Goal: Task Accomplishment & Management: Complete application form

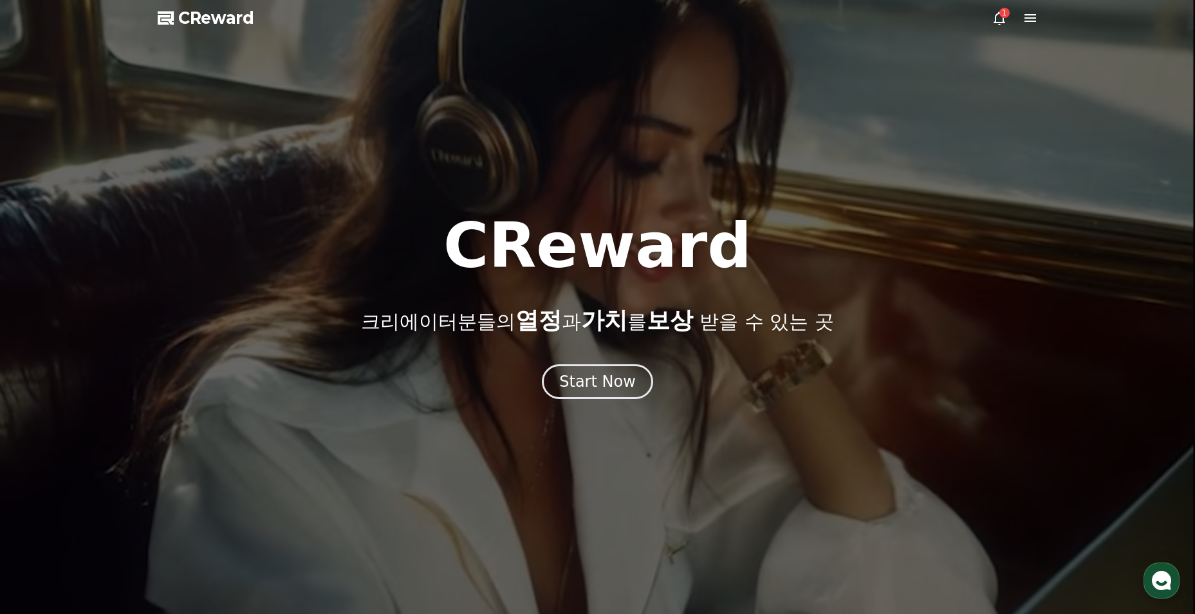
click at [999, 19] on icon at bounding box center [999, 17] width 15 height 15
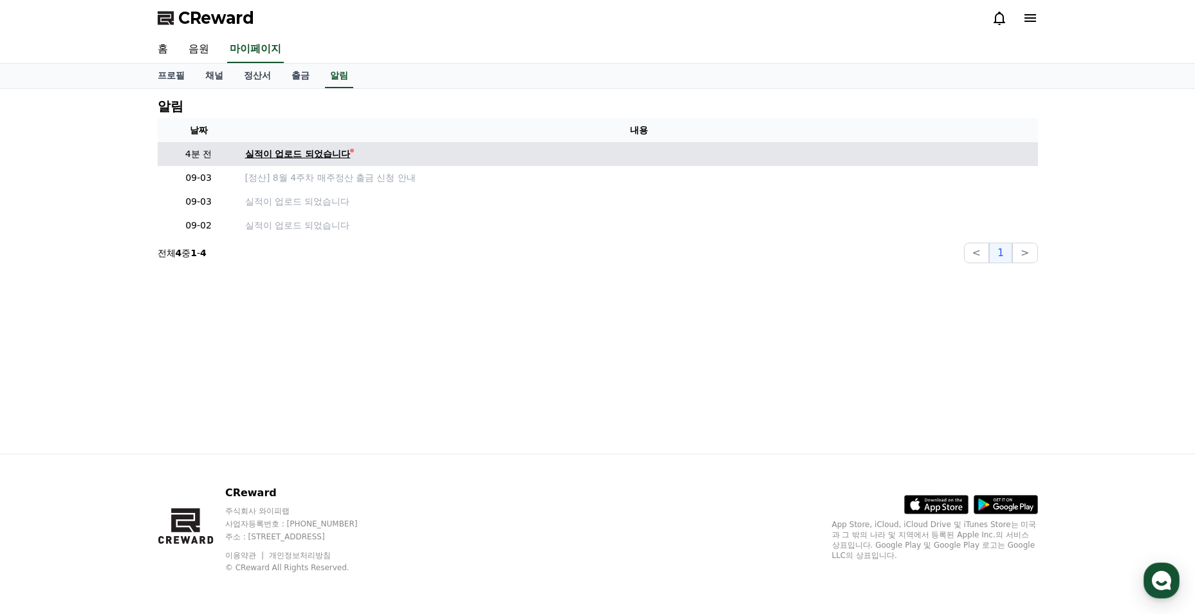
click at [319, 150] on div "실적이 업로드 되었습니다" at bounding box center [298, 154] width 106 height 14
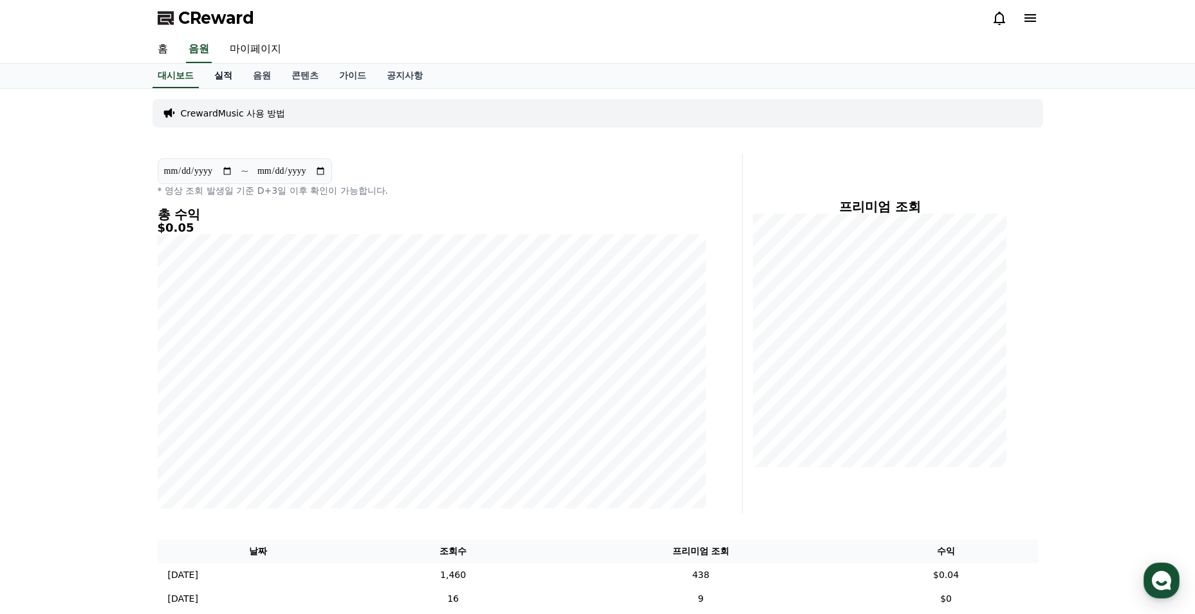
click at [225, 82] on link "실적" at bounding box center [223, 76] width 39 height 24
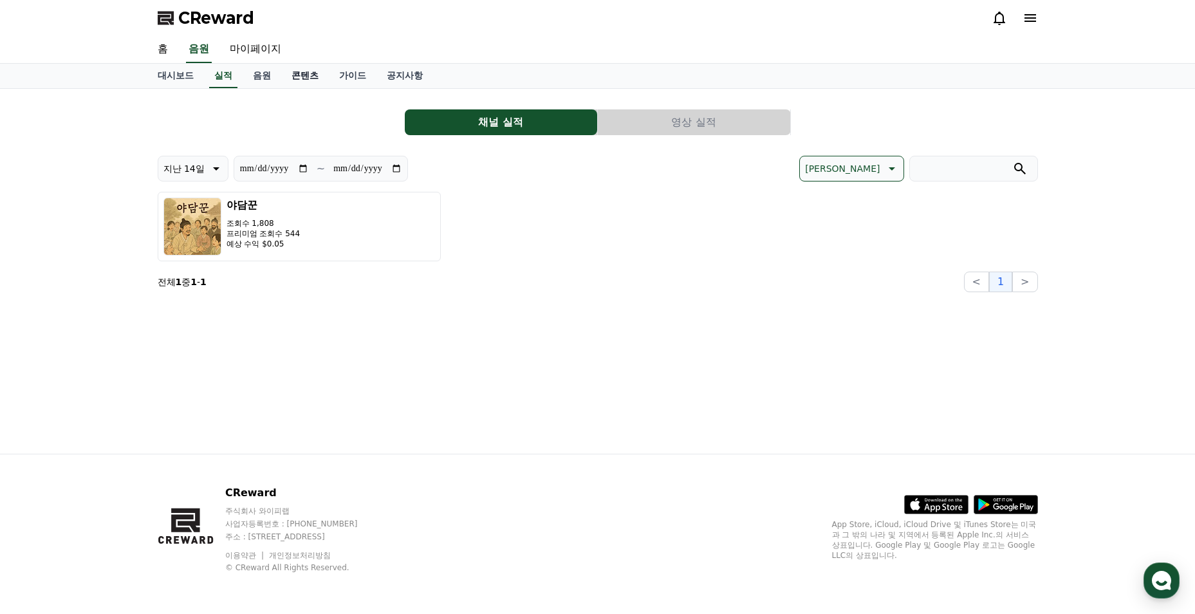
click at [306, 77] on link "콘텐츠" at bounding box center [305, 76] width 48 height 24
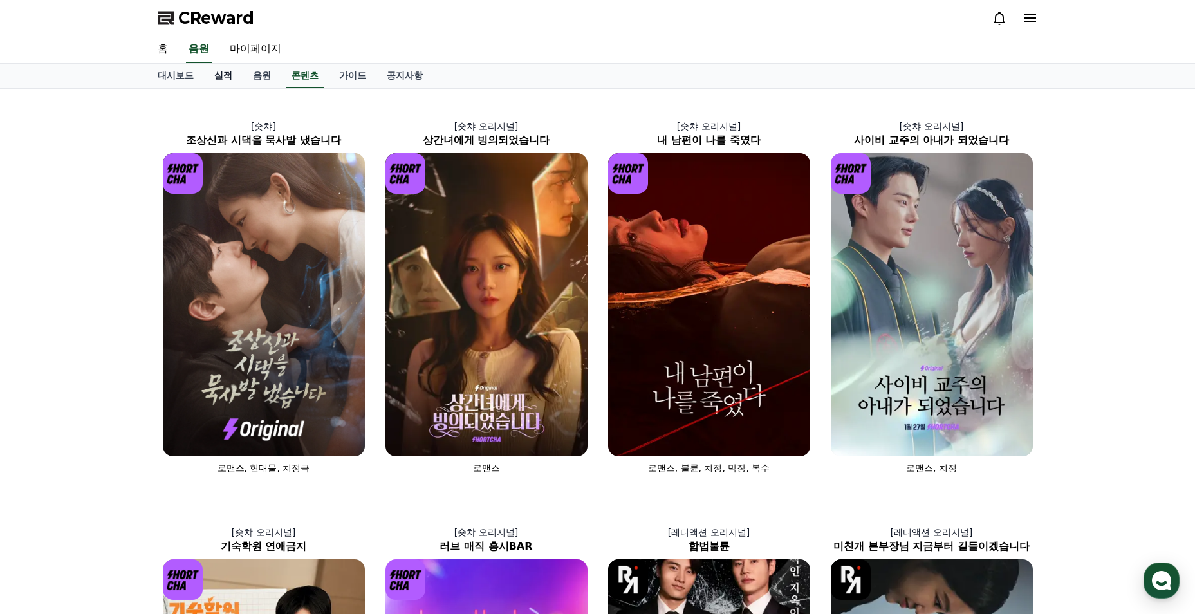
click at [226, 79] on link "실적" at bounding box center [223, 76] width 39 height 24
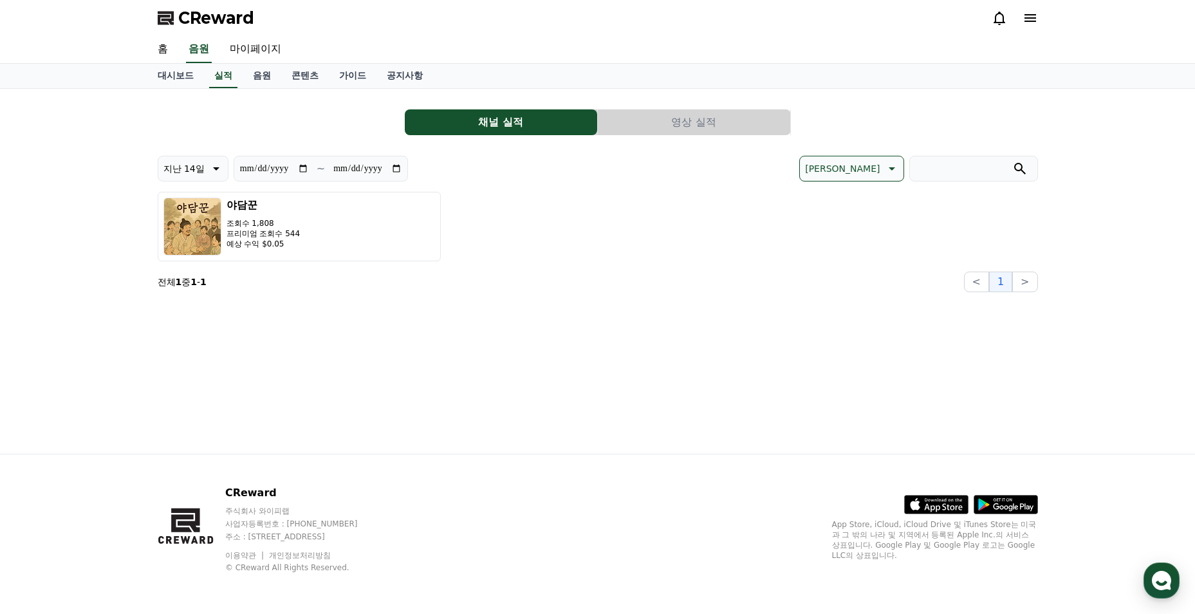
click at [640, 122] on button "영상 실적" at bounding box center [694, 122] width 192 height 26
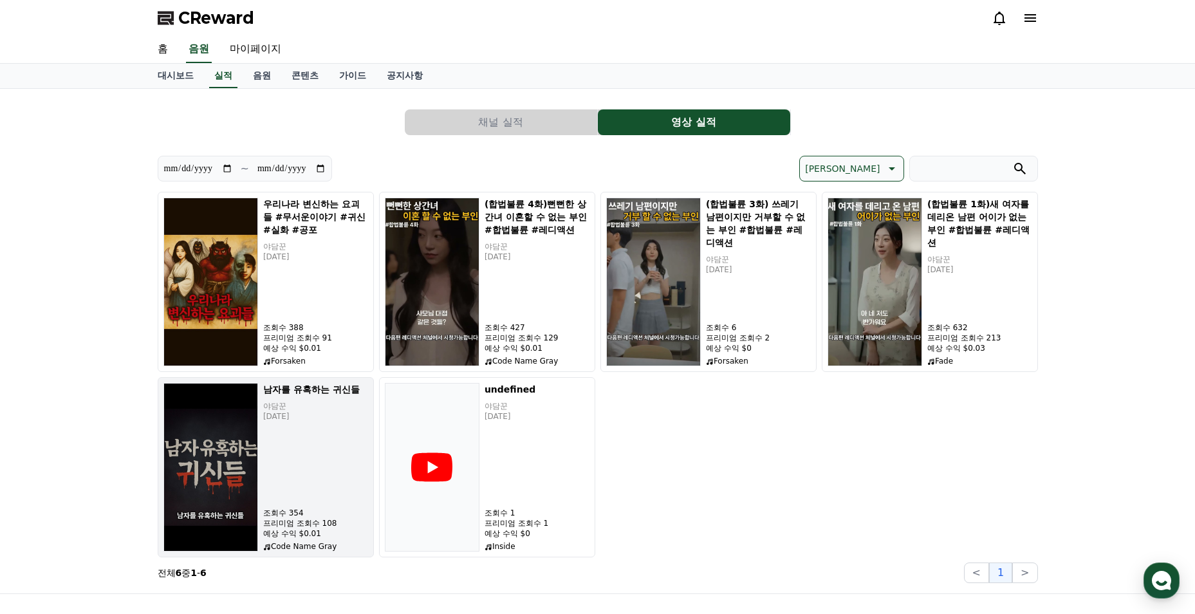
scroll to position [129, 0]
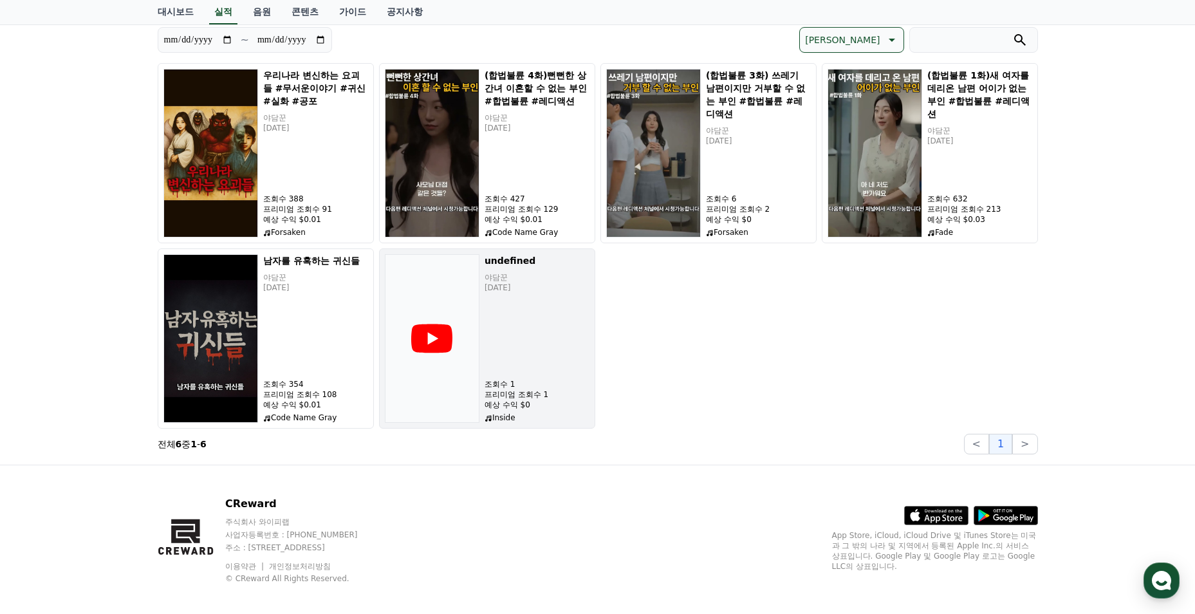
click at [543, 368] on div "undefined 야담꾼 2025-09-04 조회수 1 프리미엄 조회수 1 예상 수익 $0 Inside" at bounding box center [537, 338] width 105 height 169
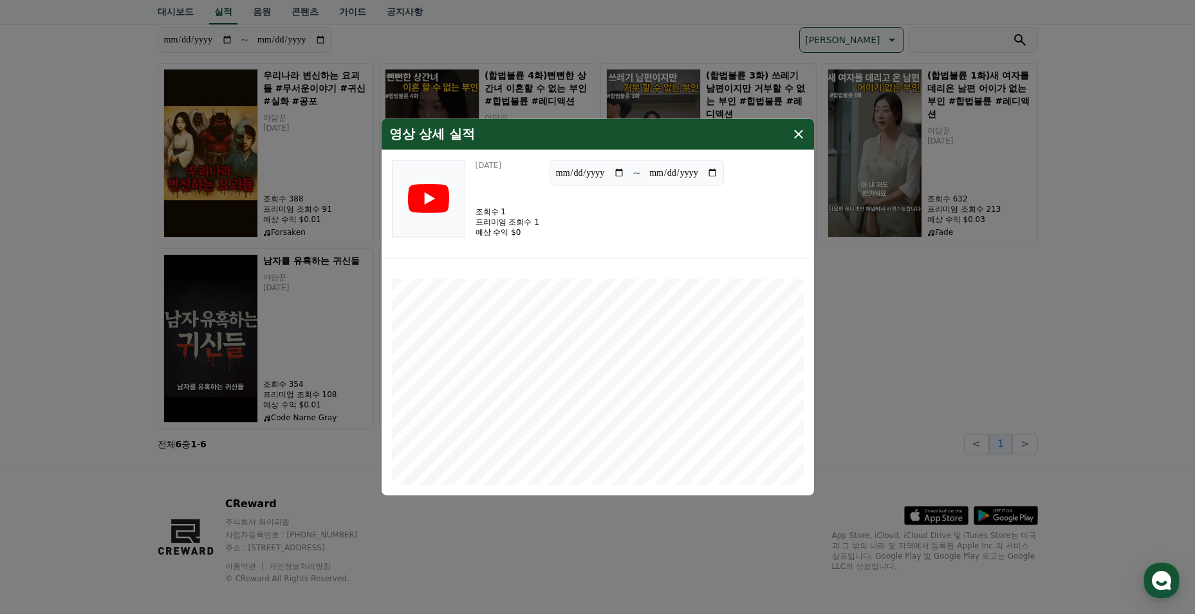
click at [800, 133] on icon "modal" at bounding box center [798, 134] width 9 height 9
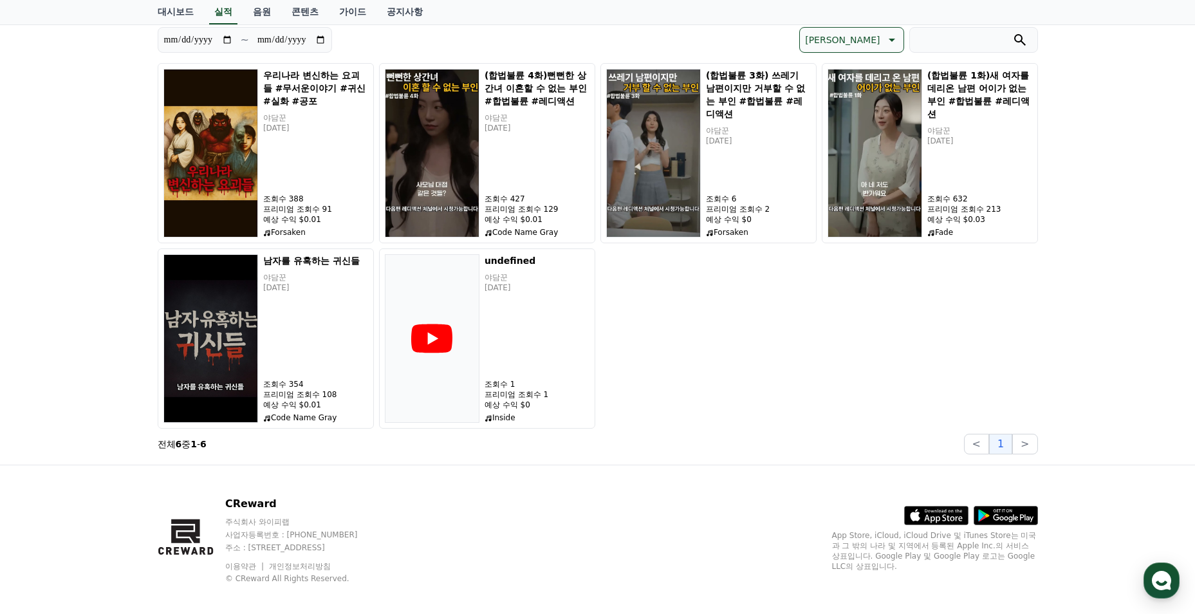
scroll to position [64, 0]
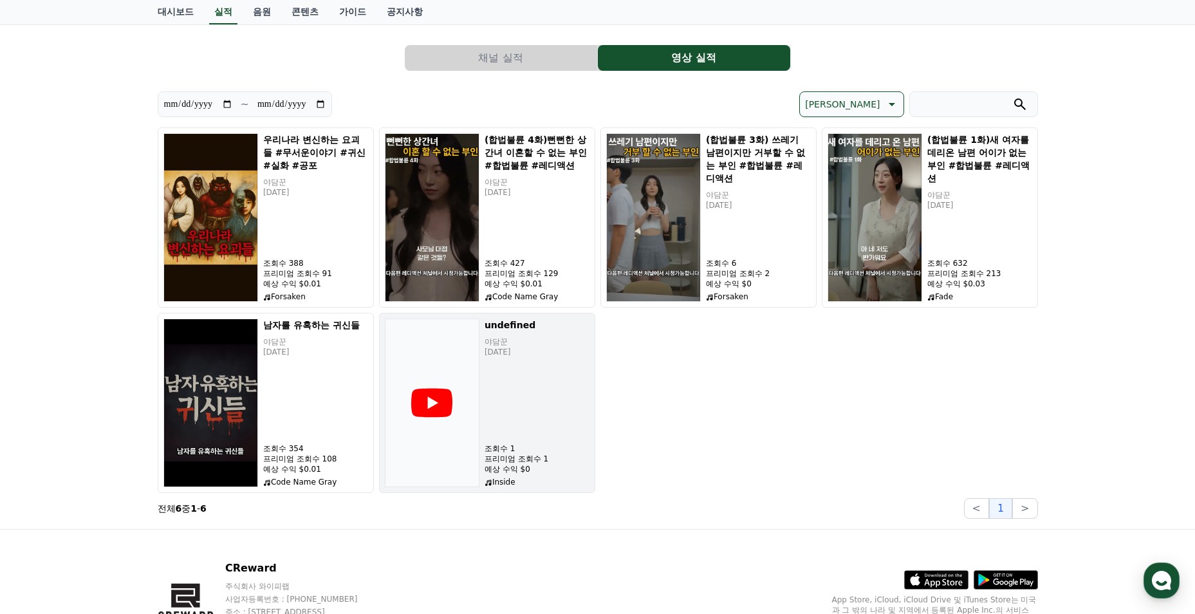
click at [533, 374] on div "undefined 야담꾼 2025-09-04 조회수 1 프리미엄 조회수 1 예상 수익 $0 Inside" at bounding box center [537, 403] width 105 height 169
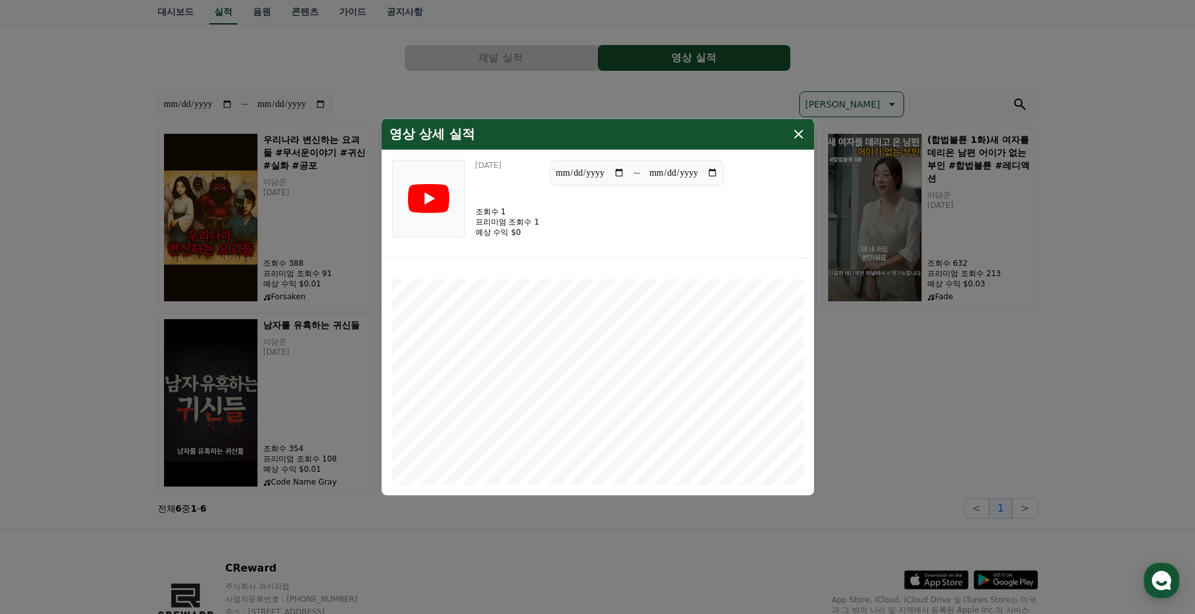
click at [795, 140] on icon "modal" at bounding box center [798, 134] width 15 height 15
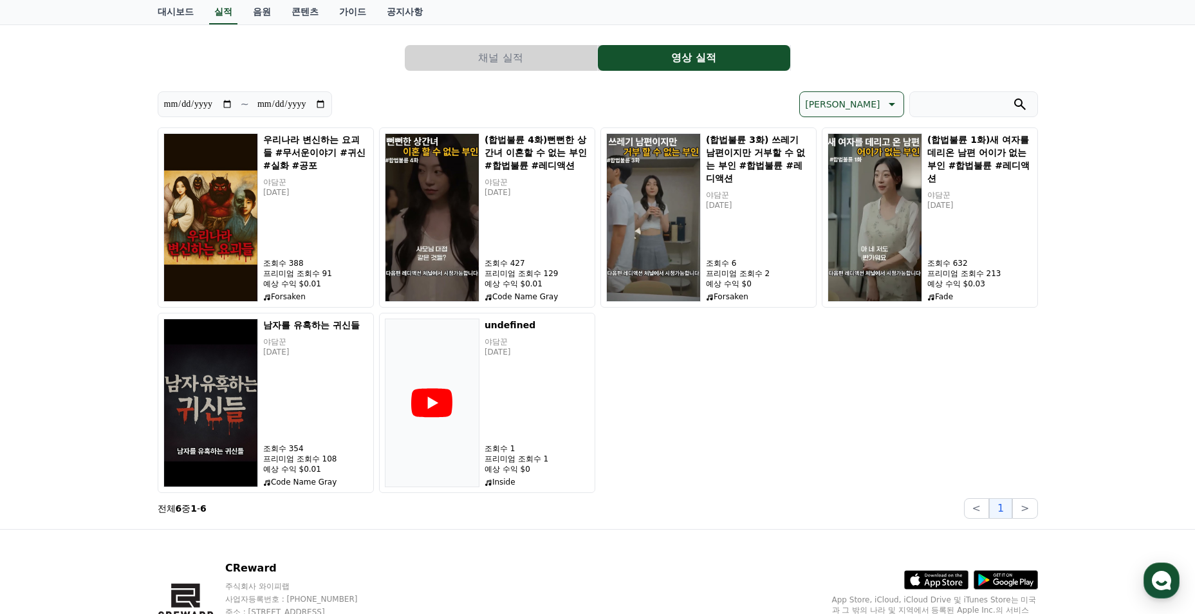
click at [462, 48] on button "채널 실적" at bounding box center [501, 58] width 192 height 26
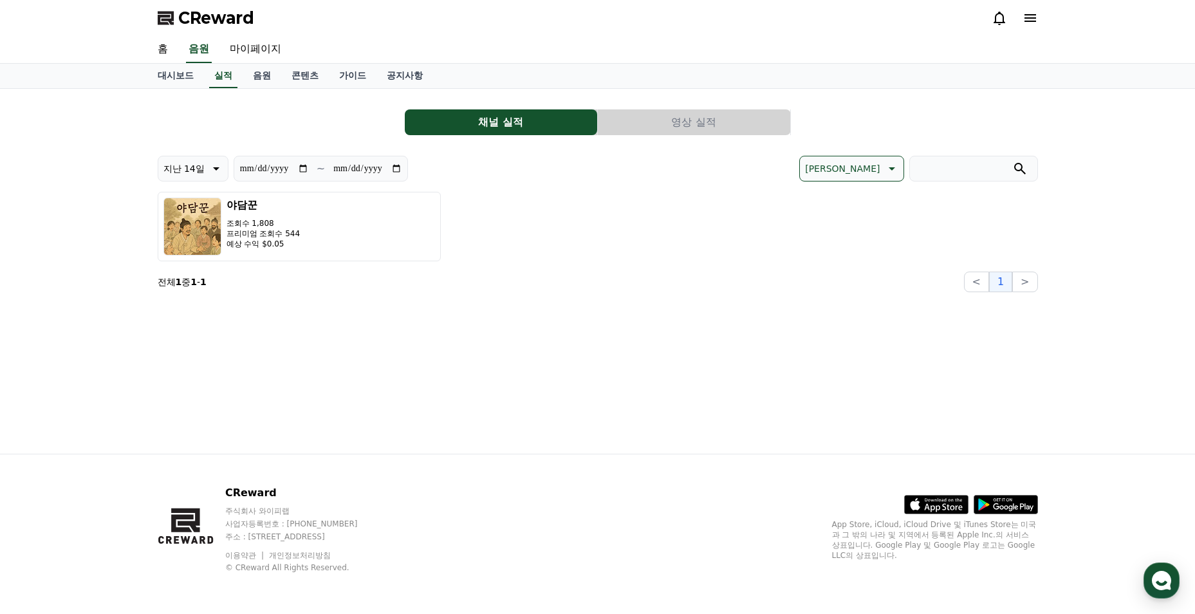
click at [715, 122] on button "영상 실적" at bounding box center [694, 122] width 192 height 26
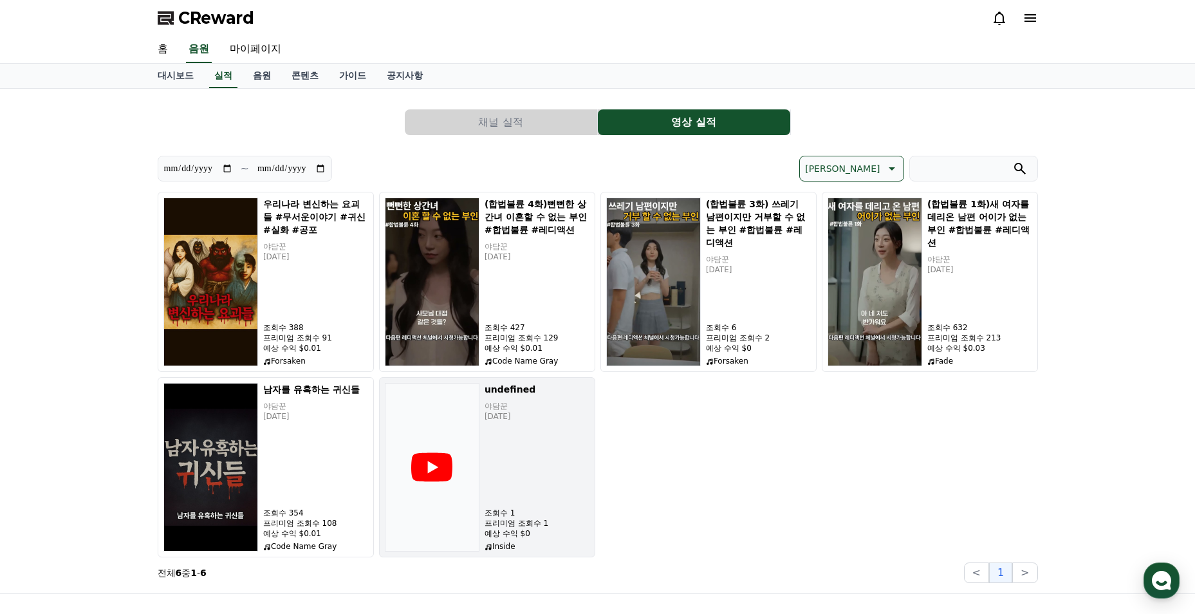
scroll to position [129, 0]
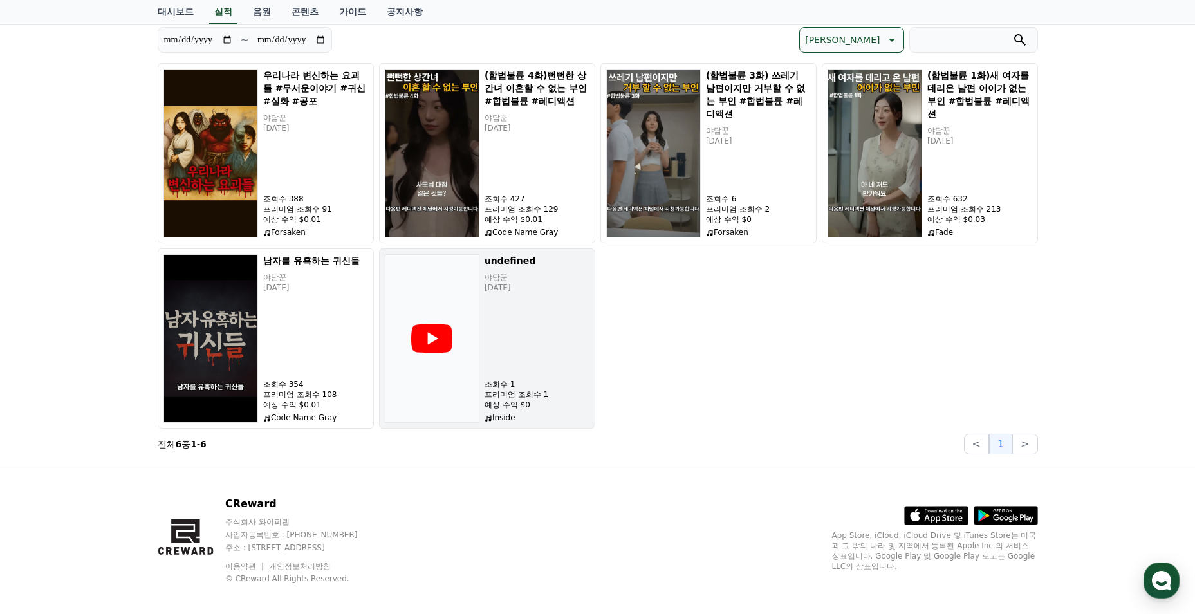
click at [551, 337] on div "undefined 야담꾼 2025-09-04 조회수 1 프리미엄 조회수 1 예상 수익 $0 Inside" at bounding box center [537, 338] width 105 height 169
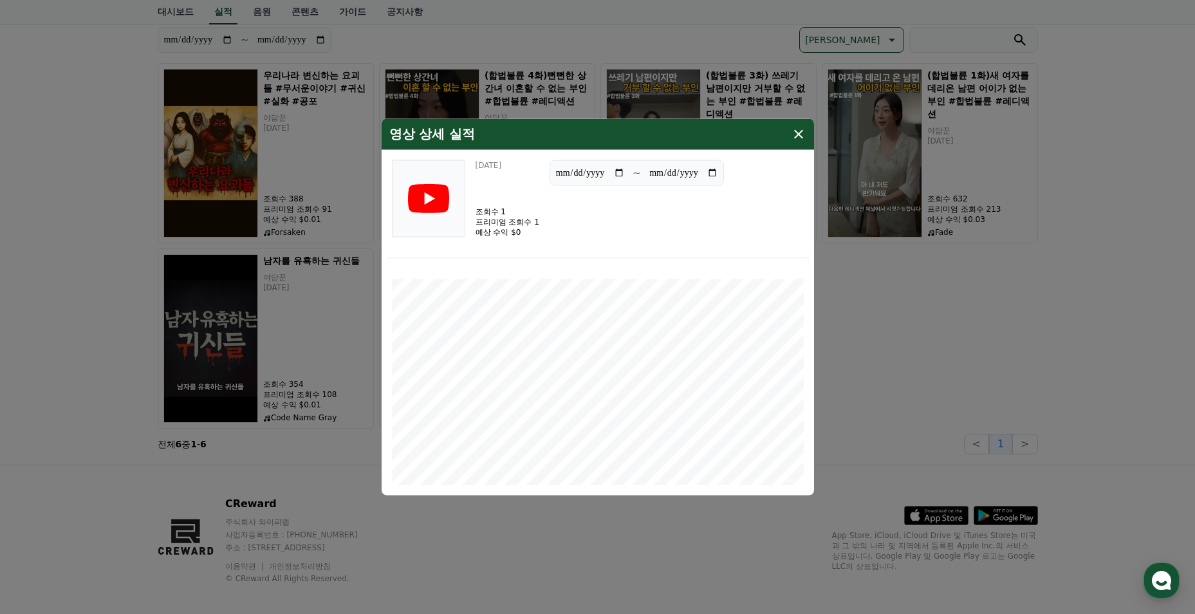
click at [794, 132] on icon "modal" at bounding box center [798, 134] width 15 height 15
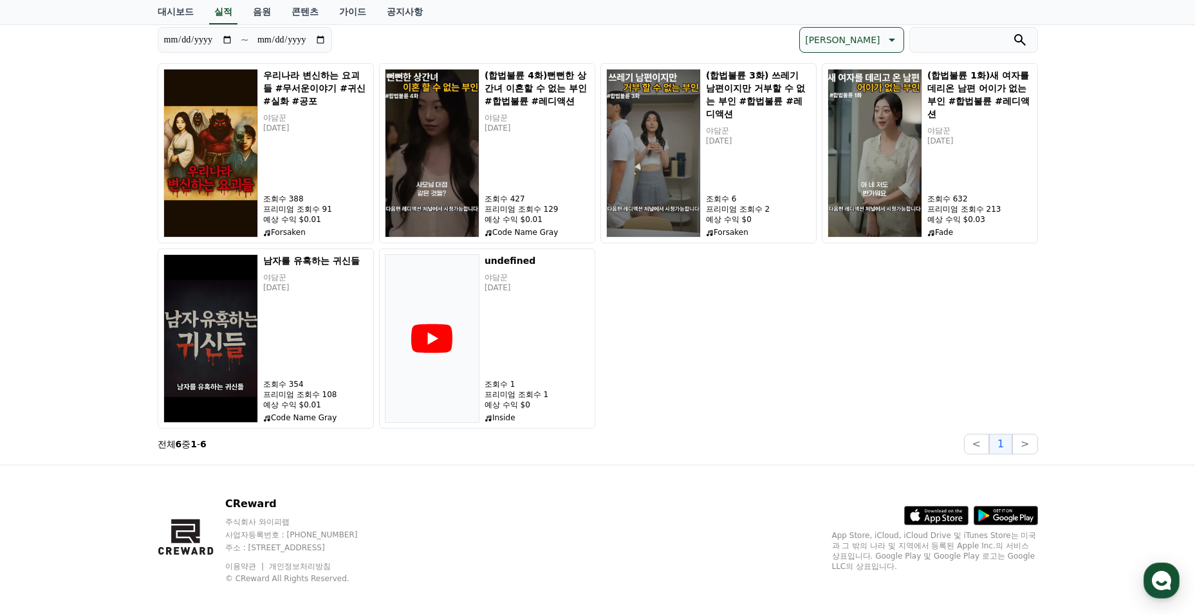
scroll to position [64, 0]
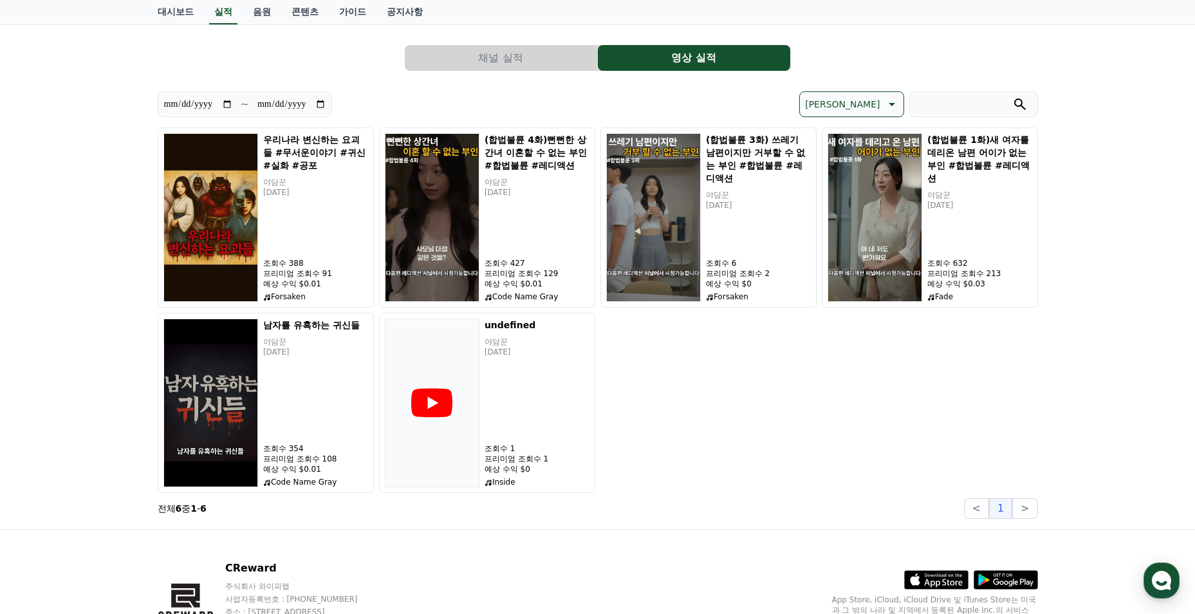
drag, startPoint x: 491, startPoint y: 45, endPoint x: 499, endPoint y: 53, distance: 10.9
click at [491, 45] on button "채널 실적" at bounding box center [501, 58] width 192 height 26
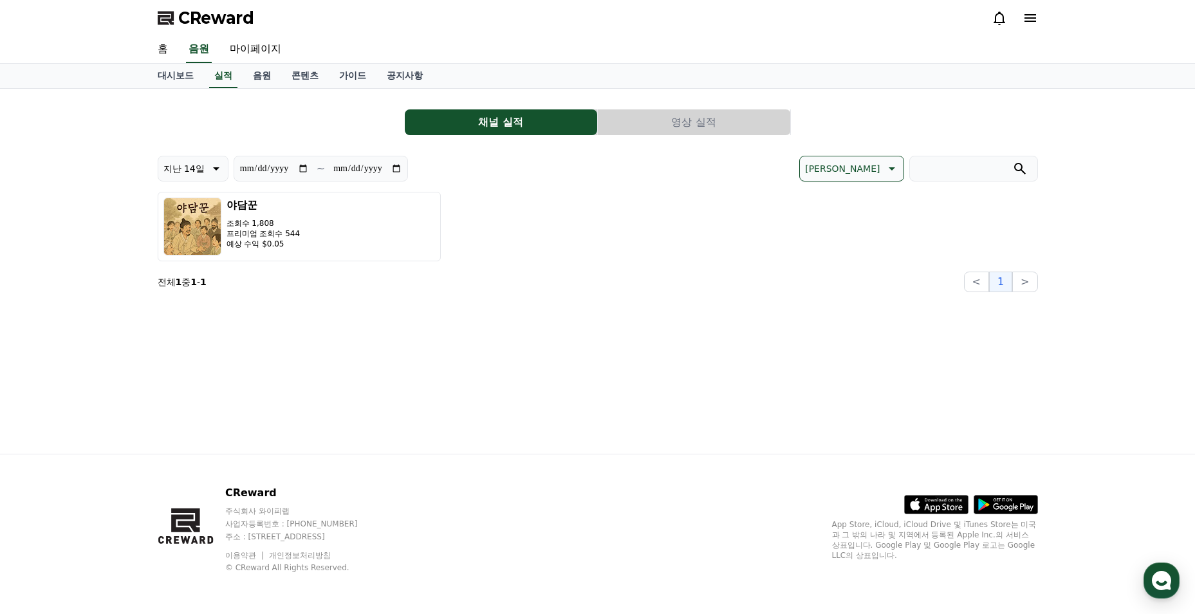
click at [638, 115] on button "영상 실적" at bounding box center [694, 122] width 192 height 26
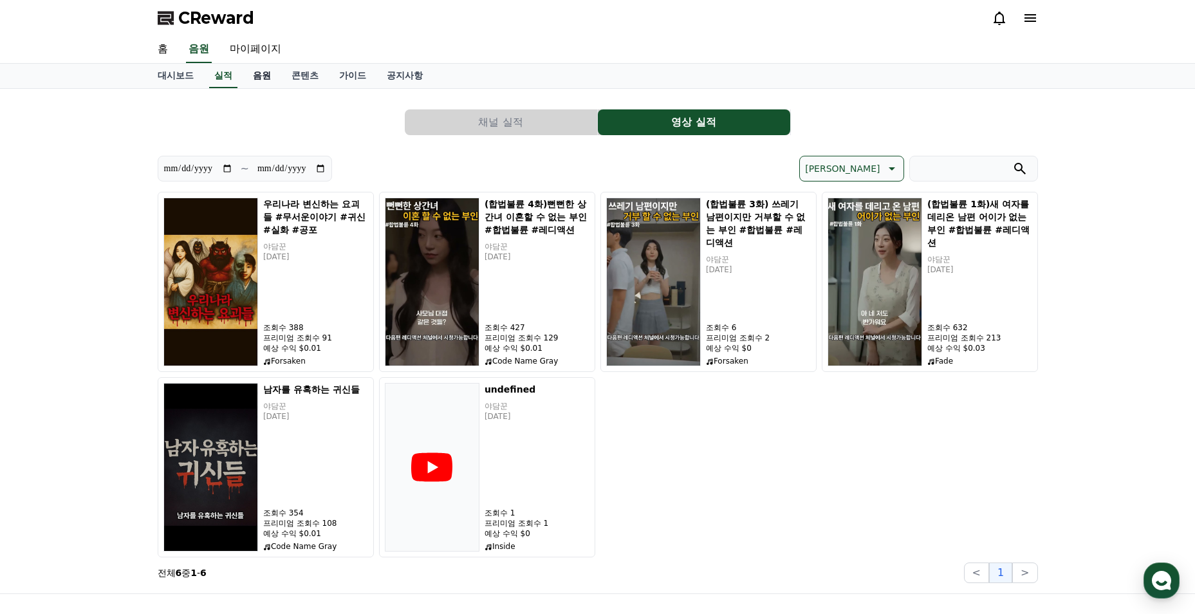
click at [267, 83] on link "음원" at bounding box center [262, 76] width 39 height 24
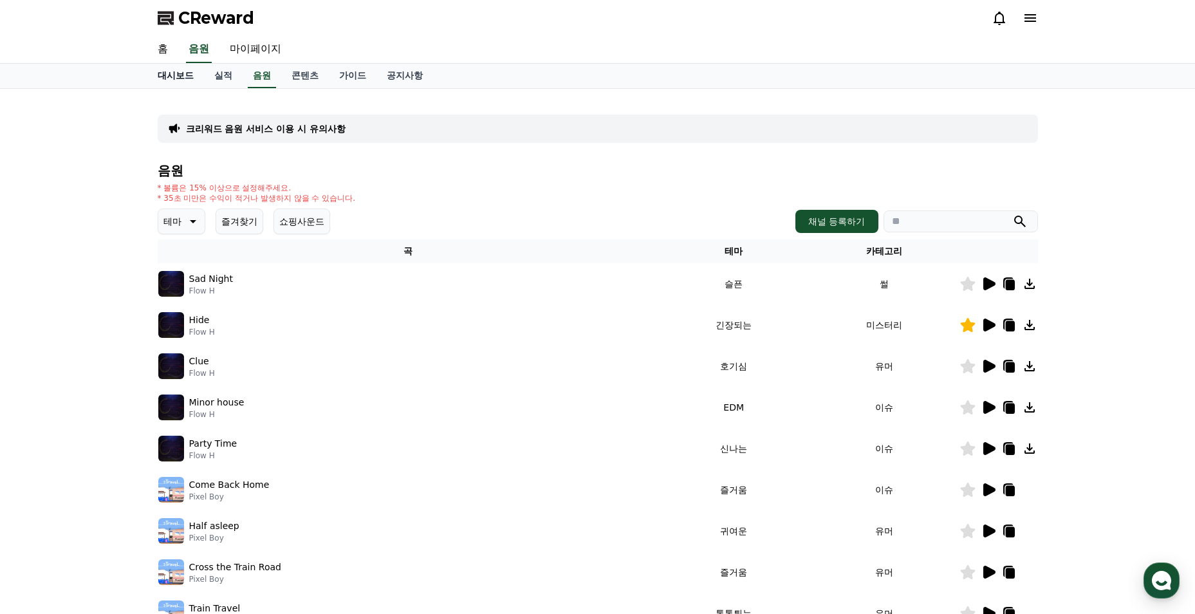
click at [186, 84] on link "대시보드" at bounding box center [175, 76] width 57 height 24
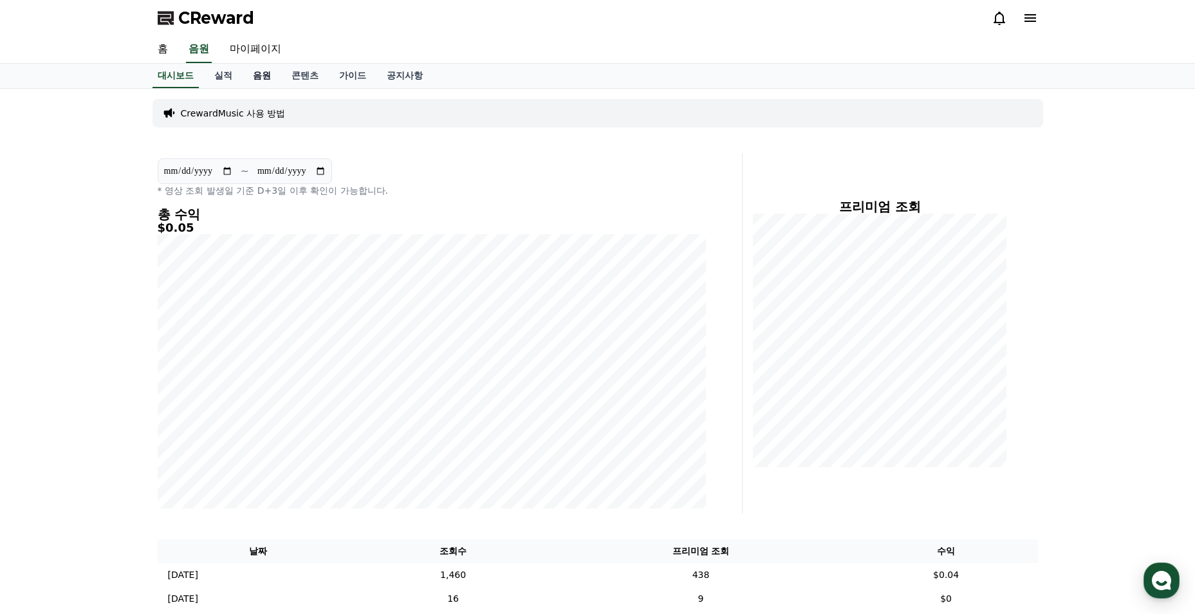
click at [249, 77] on link "음원" at bounding box center [262, 76] width 39 height 24
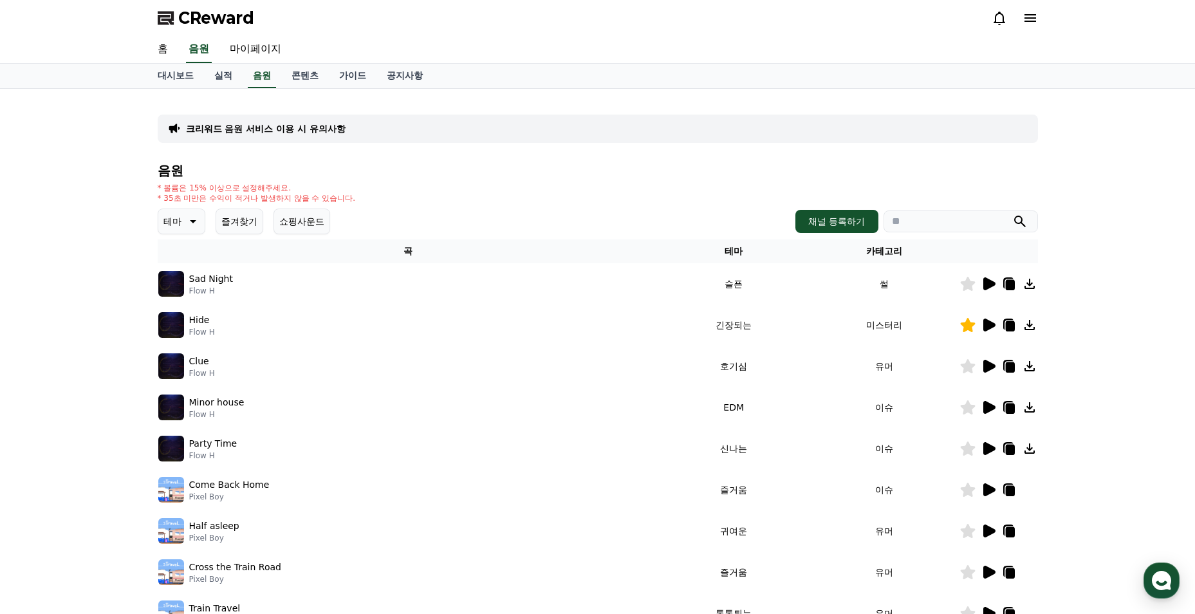
click at [192, 229] on button "테마" at bounding box center [182, 221] width 48 height 26
click at [190, 289] on button "통통튀는" at bounding box center [183, 294] width 46 height 28
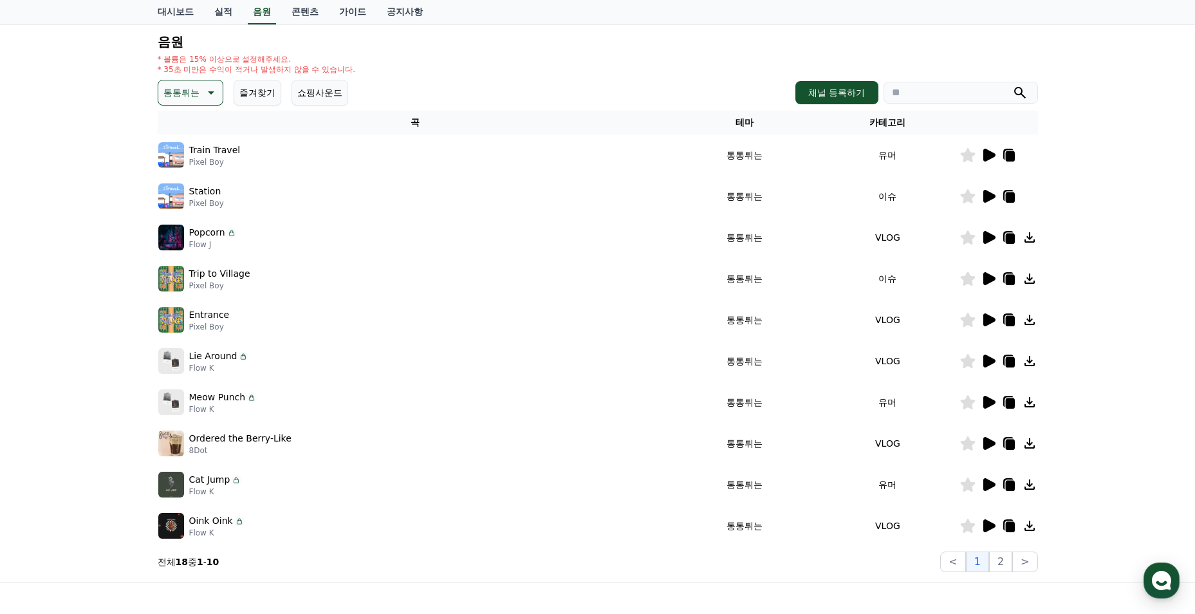
click at [984, 160] on icon at bounding box center [988, 154] width 15 height 15
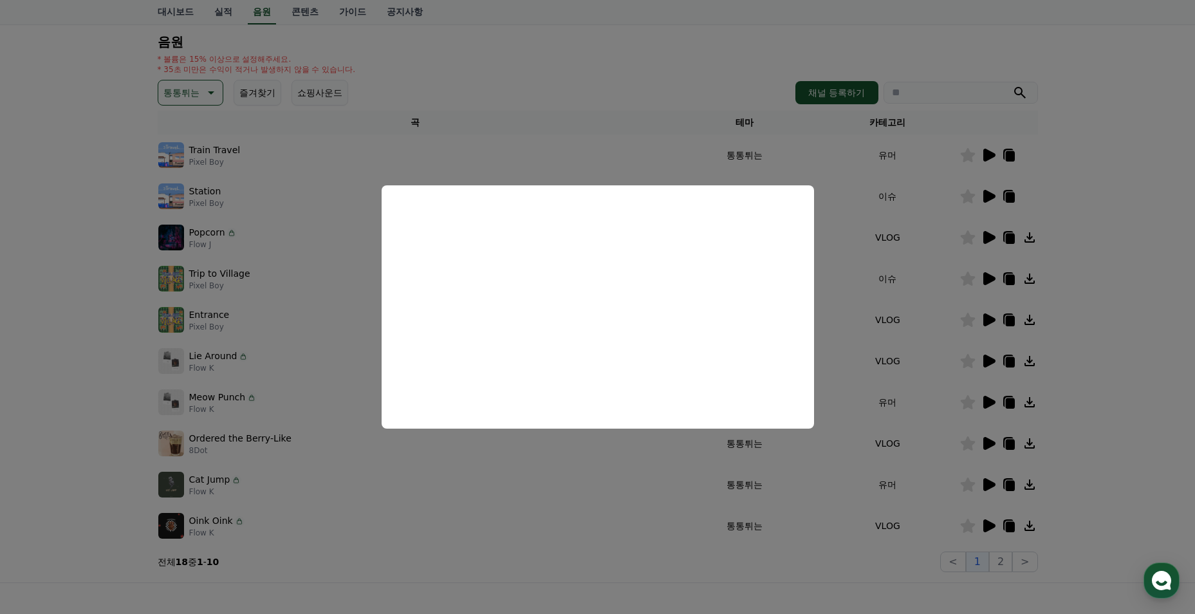
click at [900, 266] on button "close modal" at bounding box center [597, 307] width 1195 height 614
click at [983, 199] on icon at bounding box center [988, 196] width 15 height 15
click at [882, 335] on button "close modal" at bounding box center [597, 307] width 1195 height 614
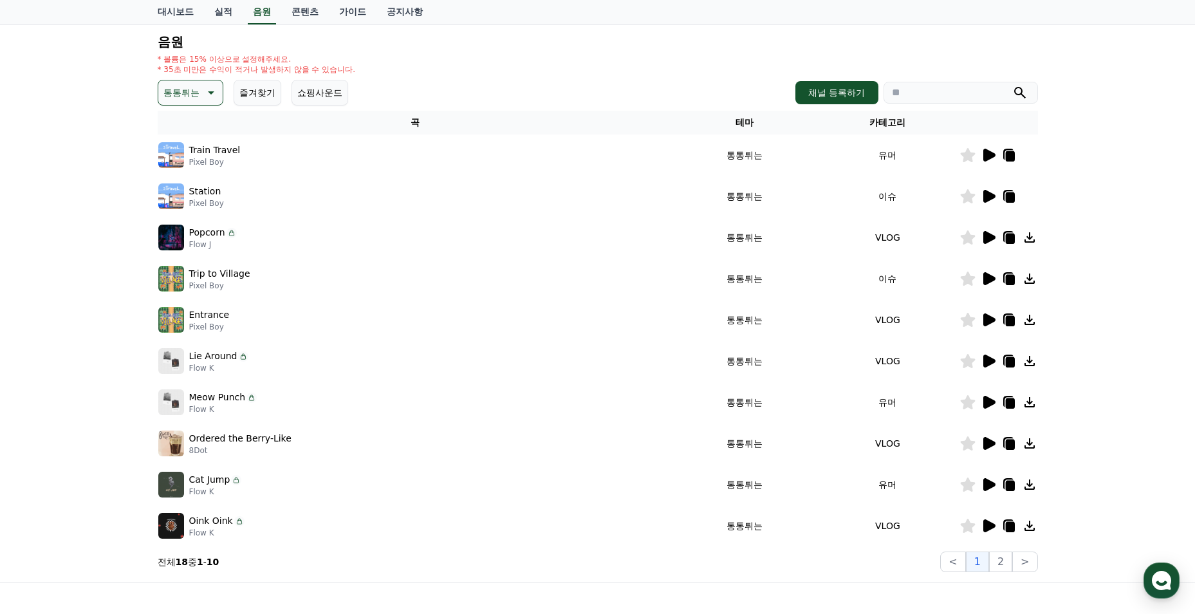
click at [989, 242] on icon at bounding box center [988, 237] width 15 height 15
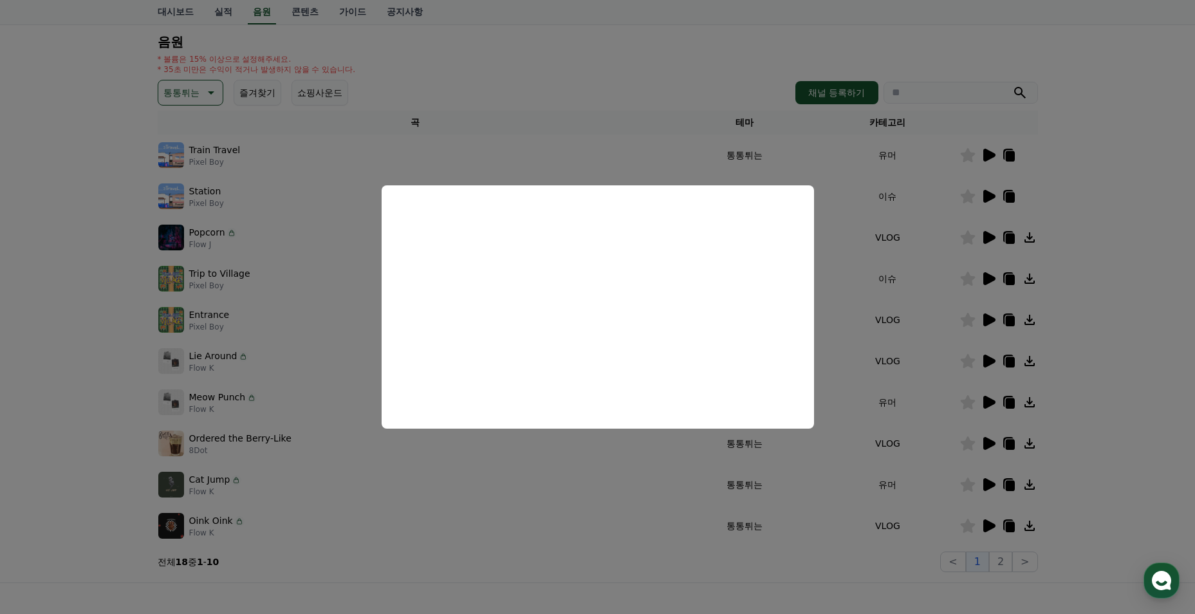
click at [903, 344] on button "close modal" at bounding box center [597, 307] width 1195 height 614
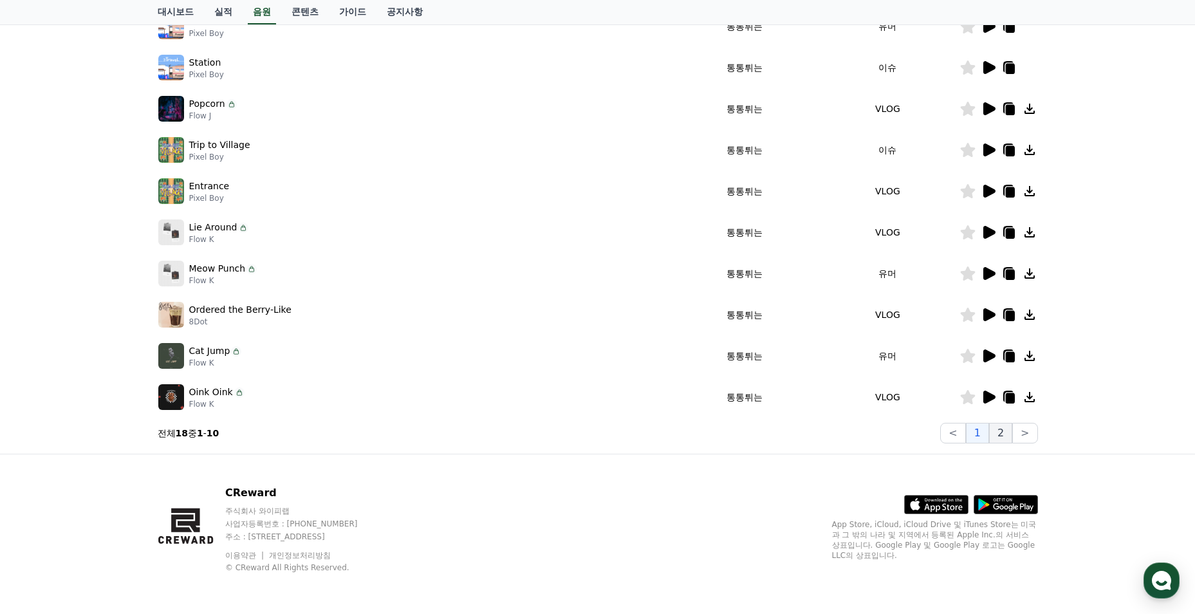
click at [1001, 432] on button "2" at bounding box center [1000, 433] width 23 height 21
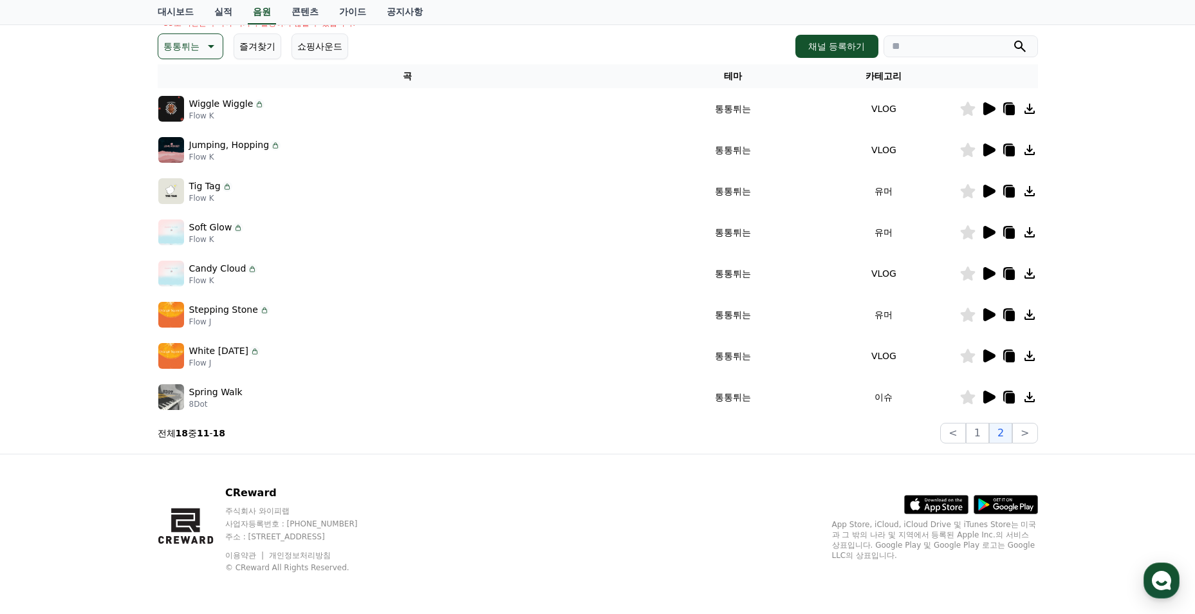
scroll to position [46, 0]
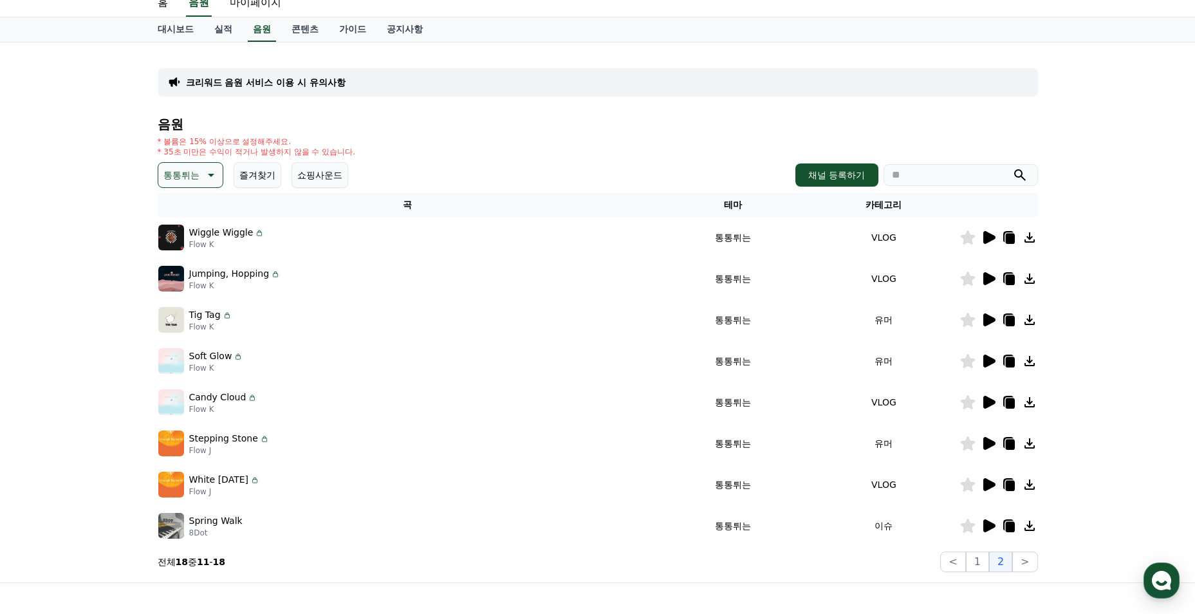
click at [193, 179] on p "통통튀는" at bounding box center [181, 175] width 36 height 18
click at [182, 270] on button "호기심" at bounding box center [178, 276] width 37 height 28
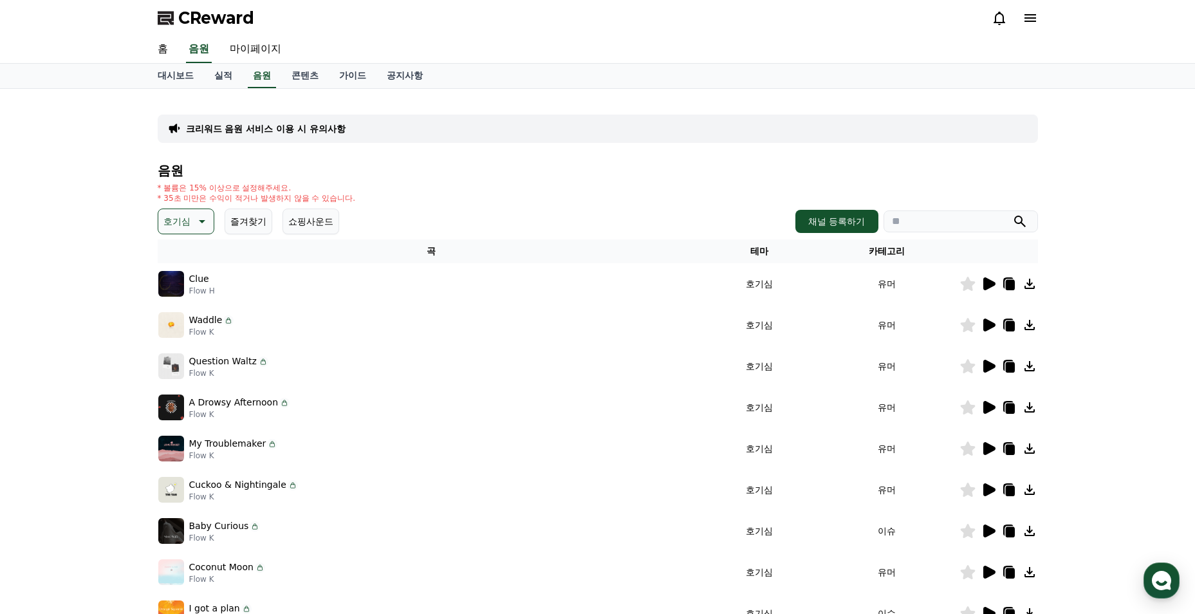
scroll to position [129, 0]
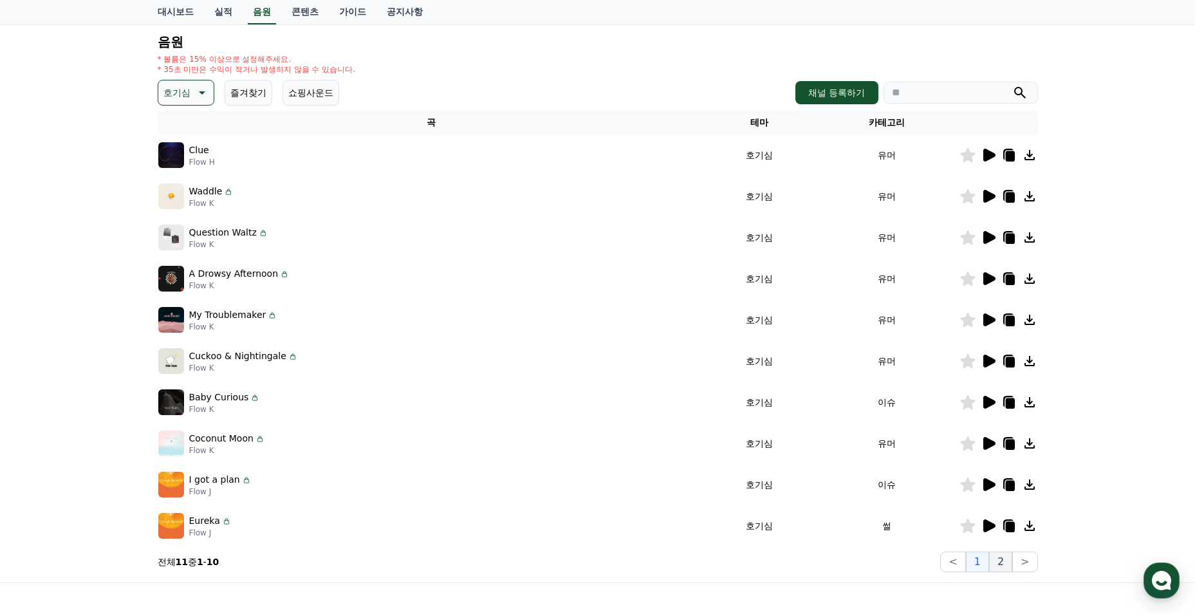
click at [1004, 562] on button "2" at bounding box center [1000, 561] width 23 height 21
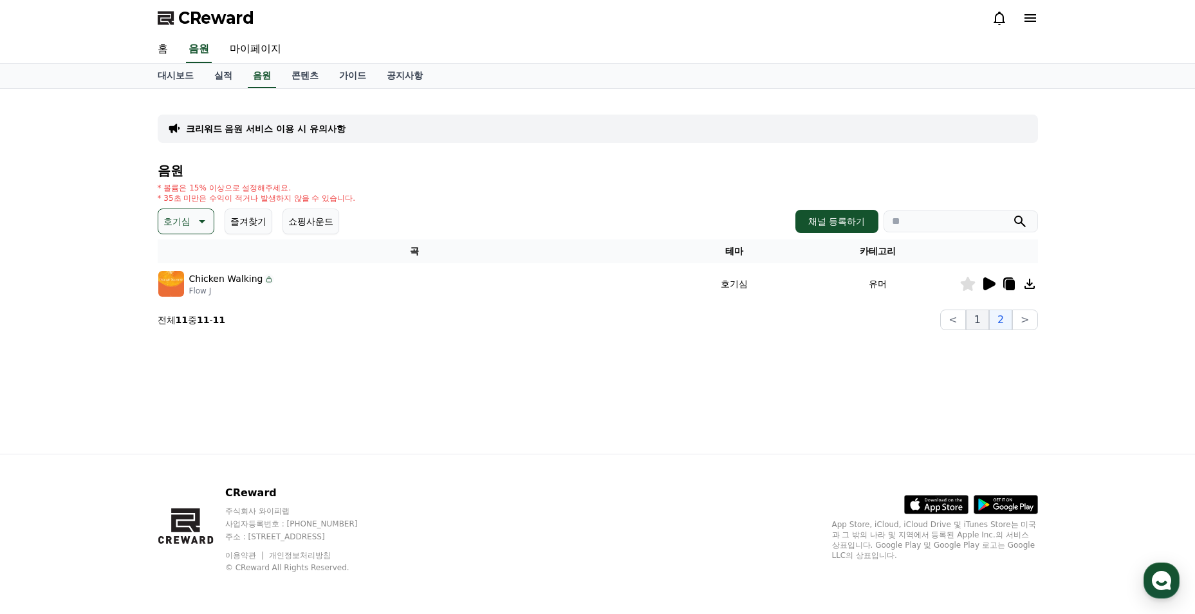
click at [978, 312] on button "1" at bounding box center [977, 320] width 23 height 21
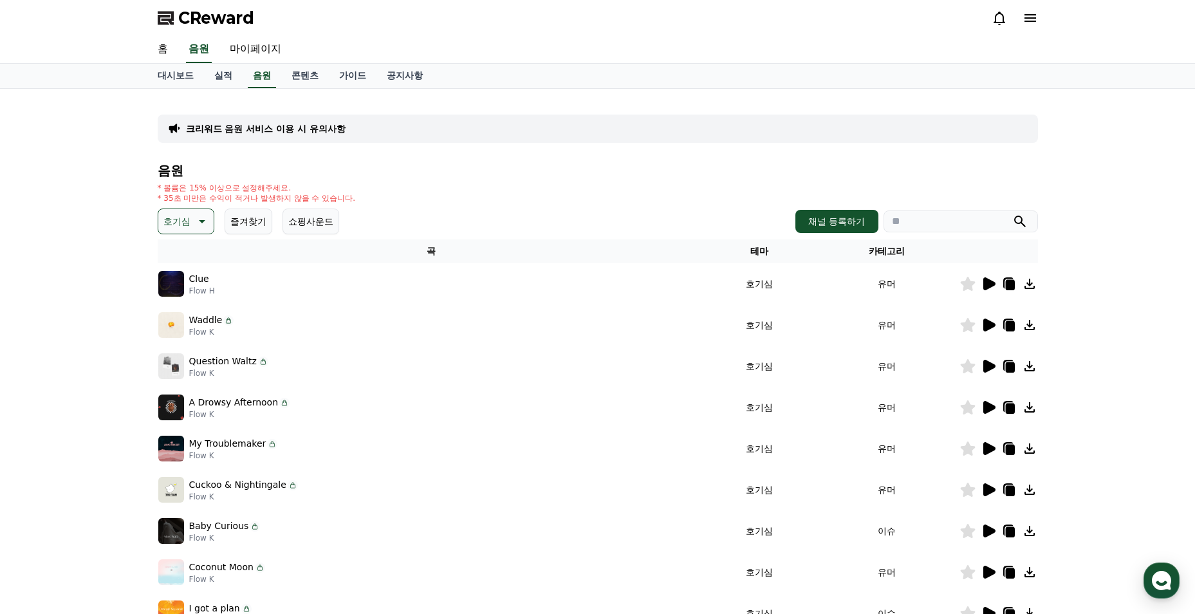
click at [189, 223] on p "호기심" at bounding box center [176, 221] width 27 height 18
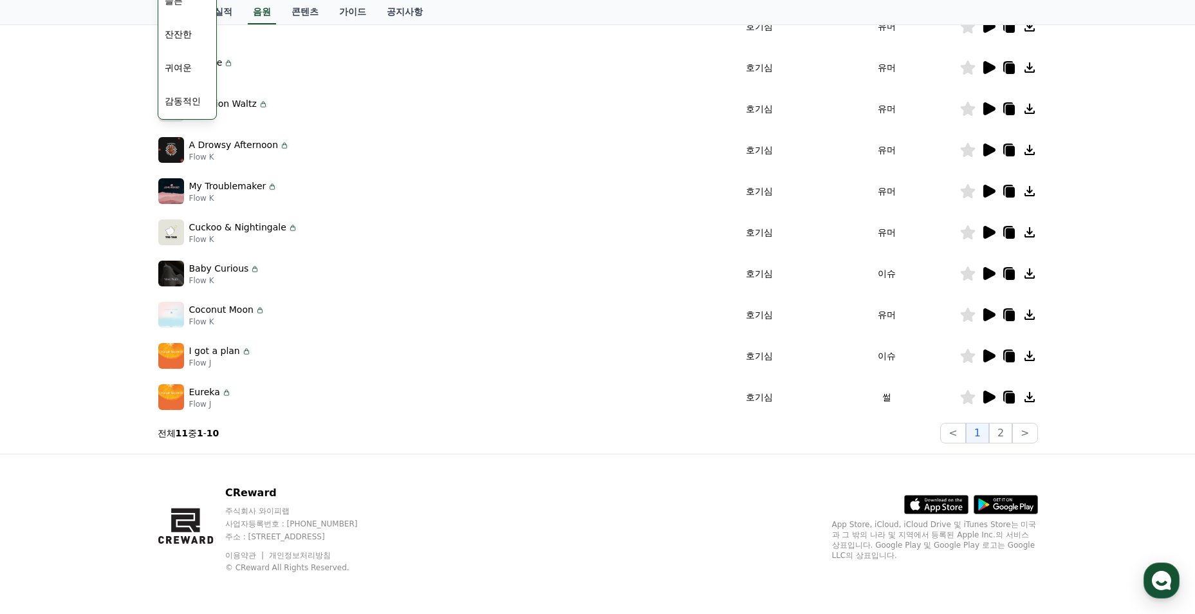
scroll to position [530, 0]
click at [181, 102] on button "코믹한" at bounding box center [178, 103] width 37 height 28
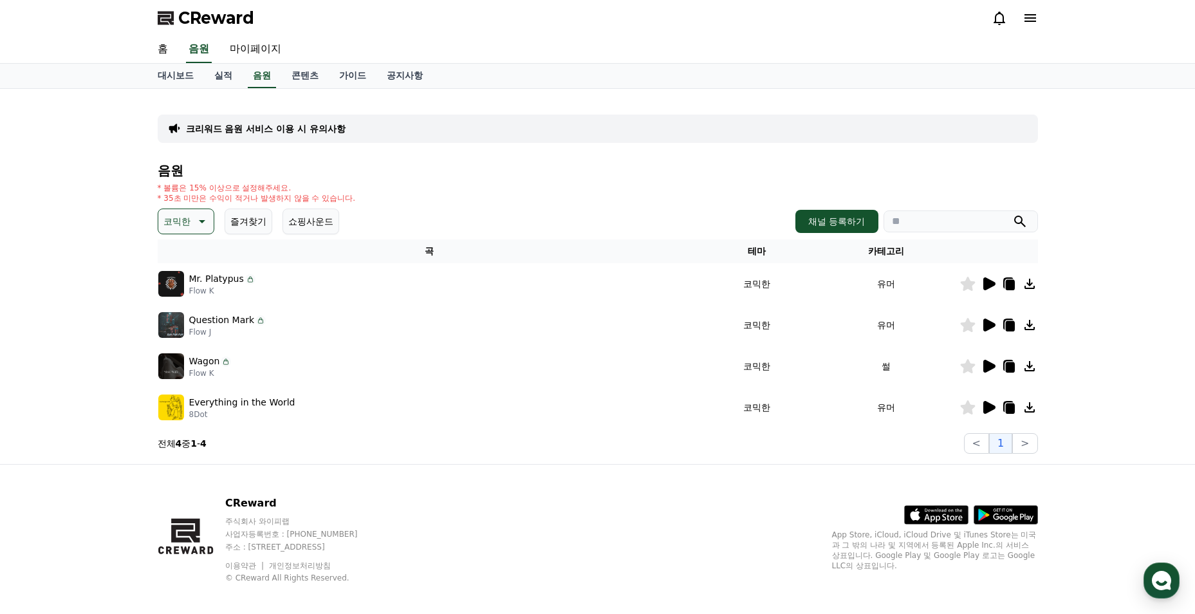
click at [989, 289] on icon at bounding box center [988, 283] width 15 height 15
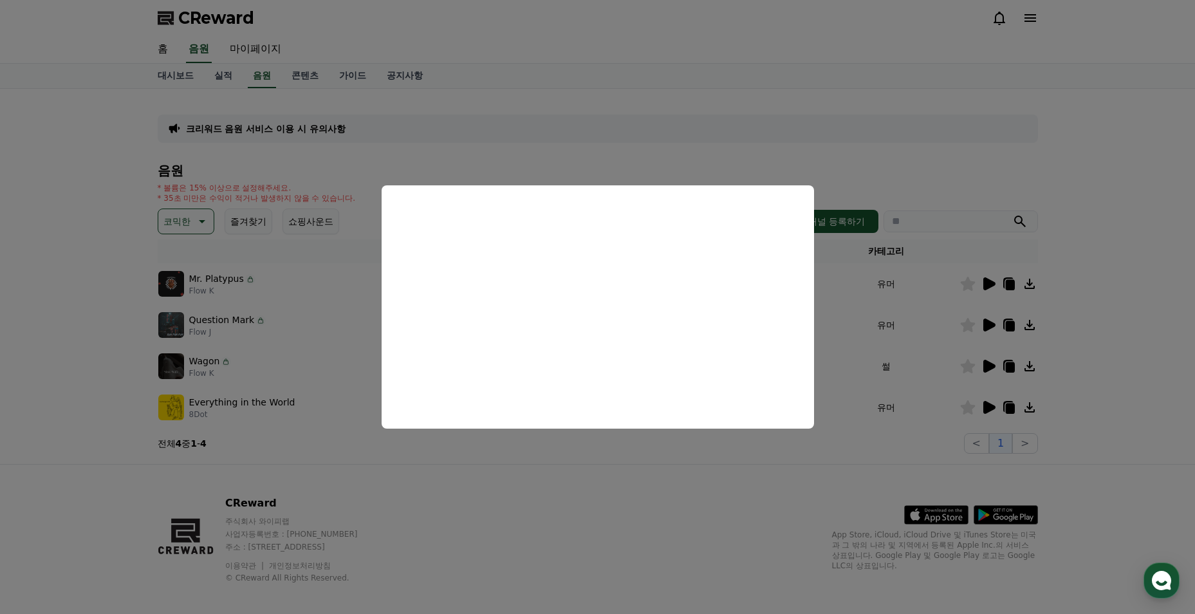
click at [443, 98] on button "close modal" at bounding box center [597, 307] width 1195 height 614
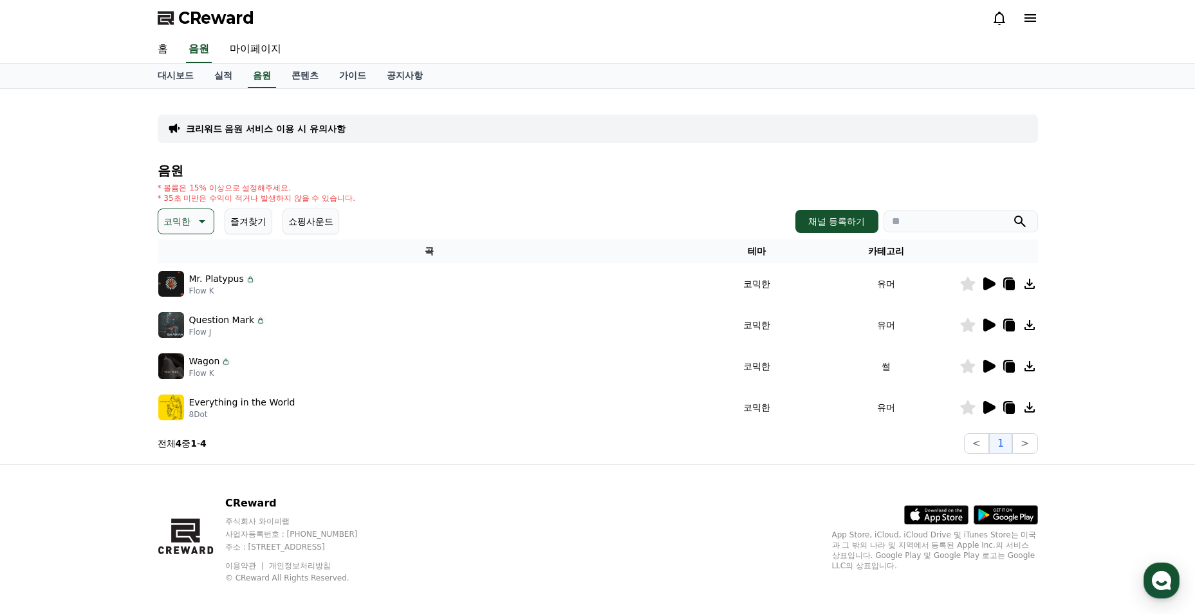
click at [192, 228] on button "코믹한" at bounding box center [186, 221] width 57 height 26
click at [188, 308] on button "잔잔한" at bounding box center [178, 306] width 37 height 28
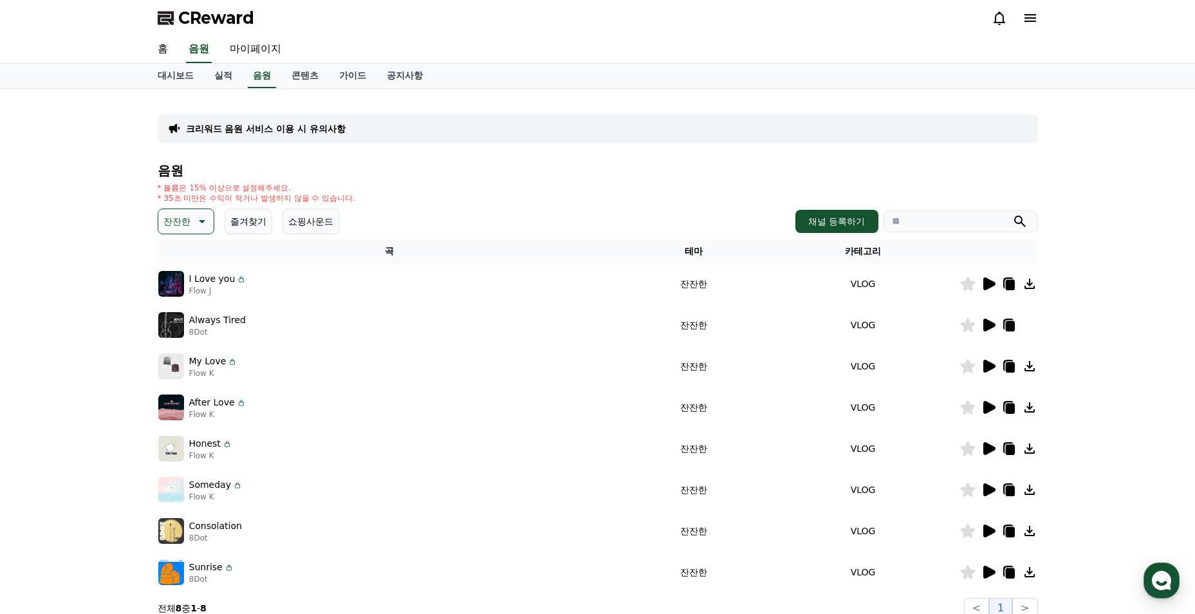
click at [986, 288] on icon at bounding box center [989, 283] width 12 height 13
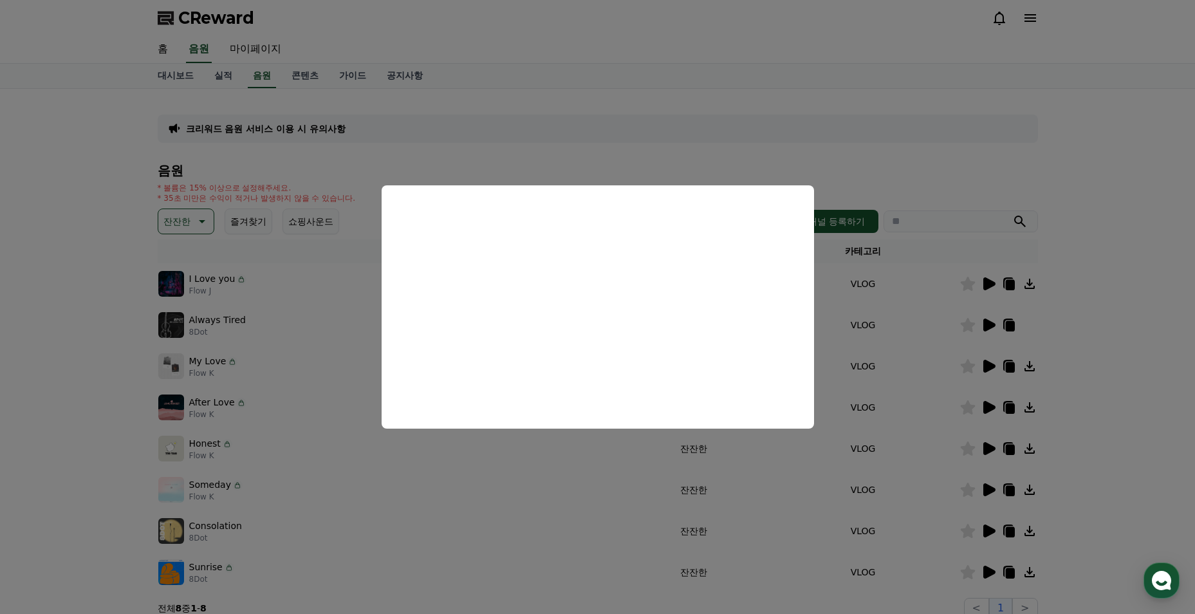
click at [333, 396] on button "close modal" at bounding box center [597, 307] width 1195 height 614
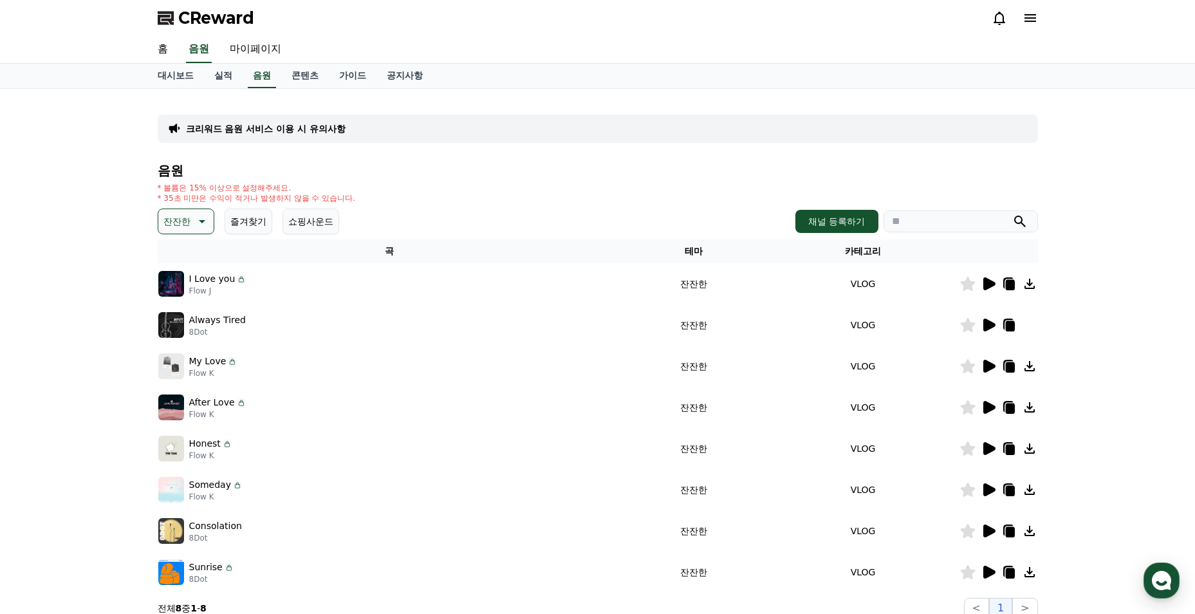
click at [988, 327] on icon at bounding box center [989, 325] width 12 height 13
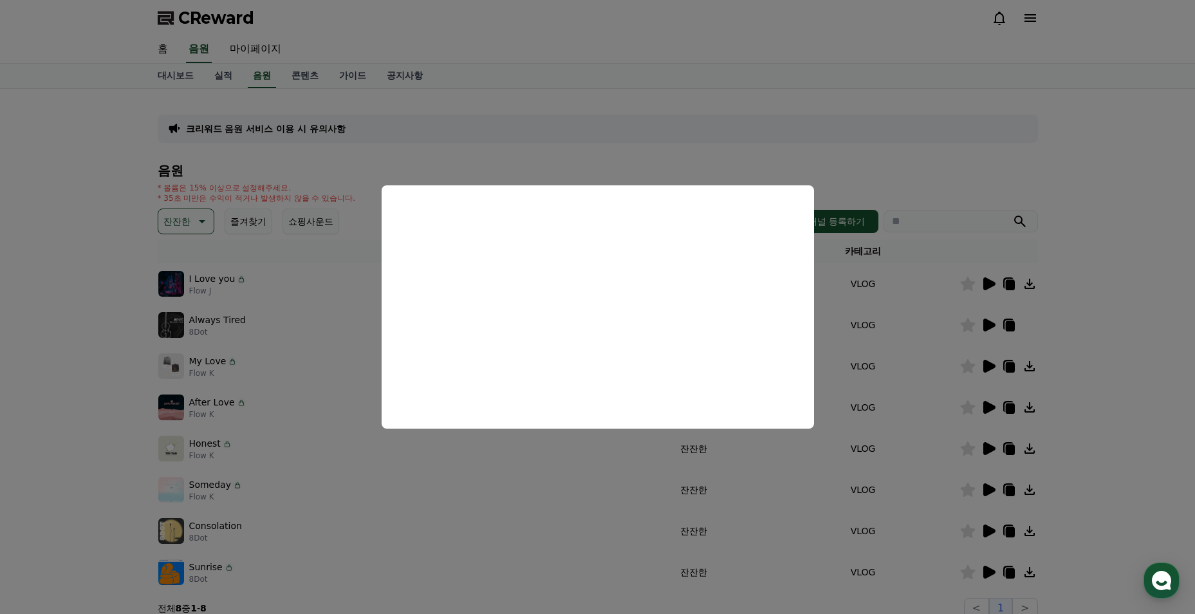
click at [343, 328] on button "close modal" at bounding box center [597, 307] width 1195 height 614
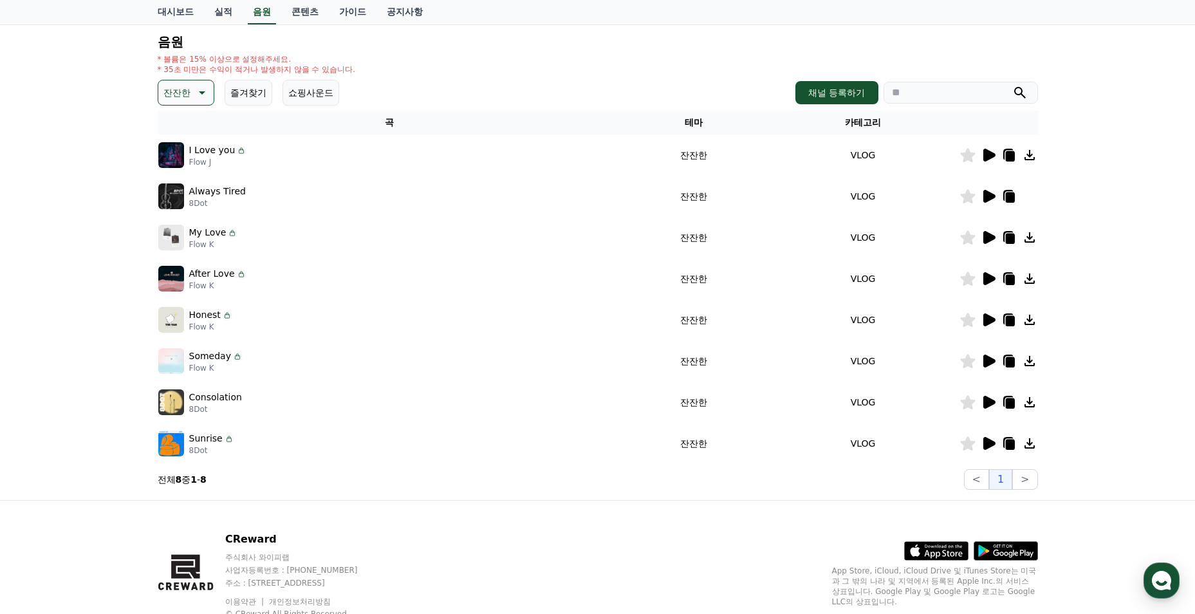
click at [988, 240] on icon at bounding box center [989, 237] width 12 height 13
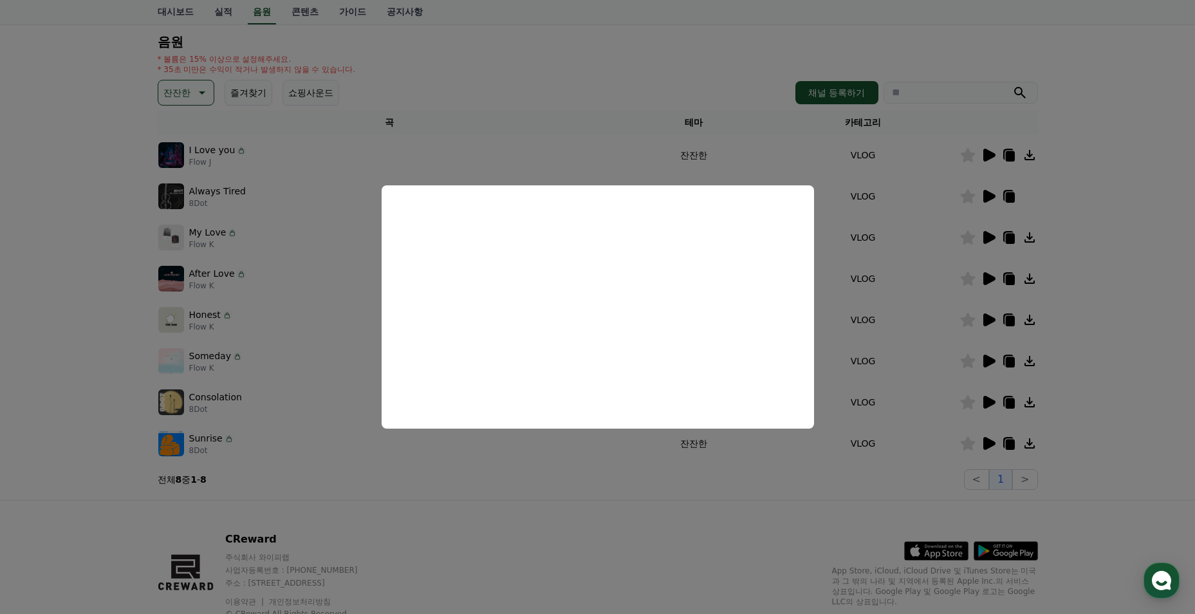
click at [340, 303] on button "close modal" at bounding box center [597, 307] width 1195 height 614
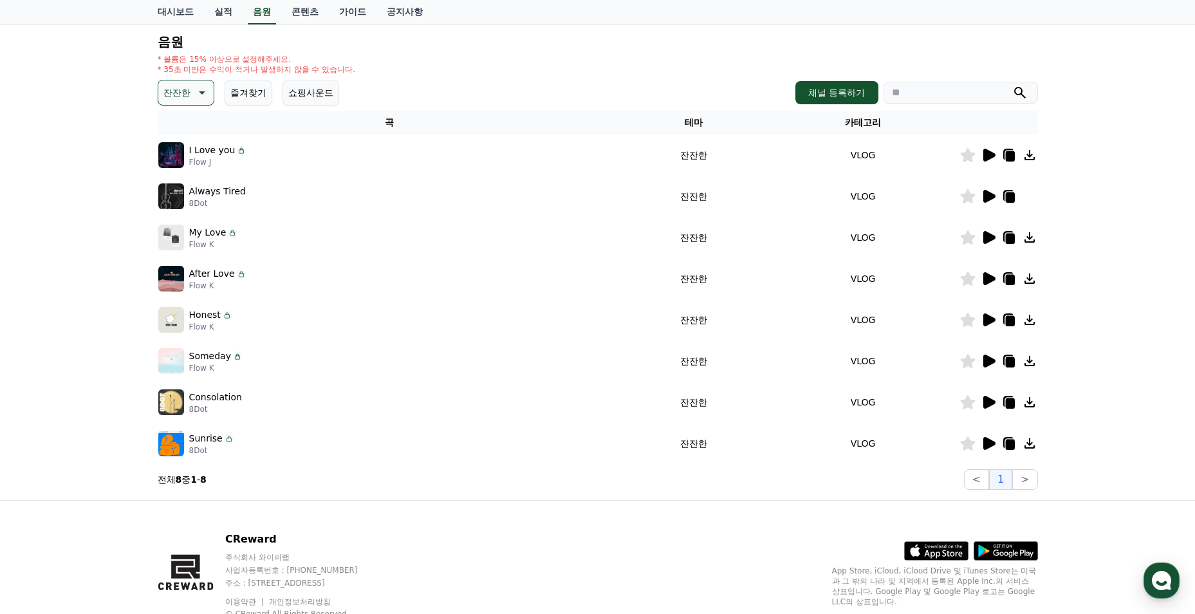
click at [194, 99] on icon at bounding box center [200, 92] width 15 height 15
click at [189, 225] on button "드라마틱" at bounding box center [183, 235] width 46 height 28
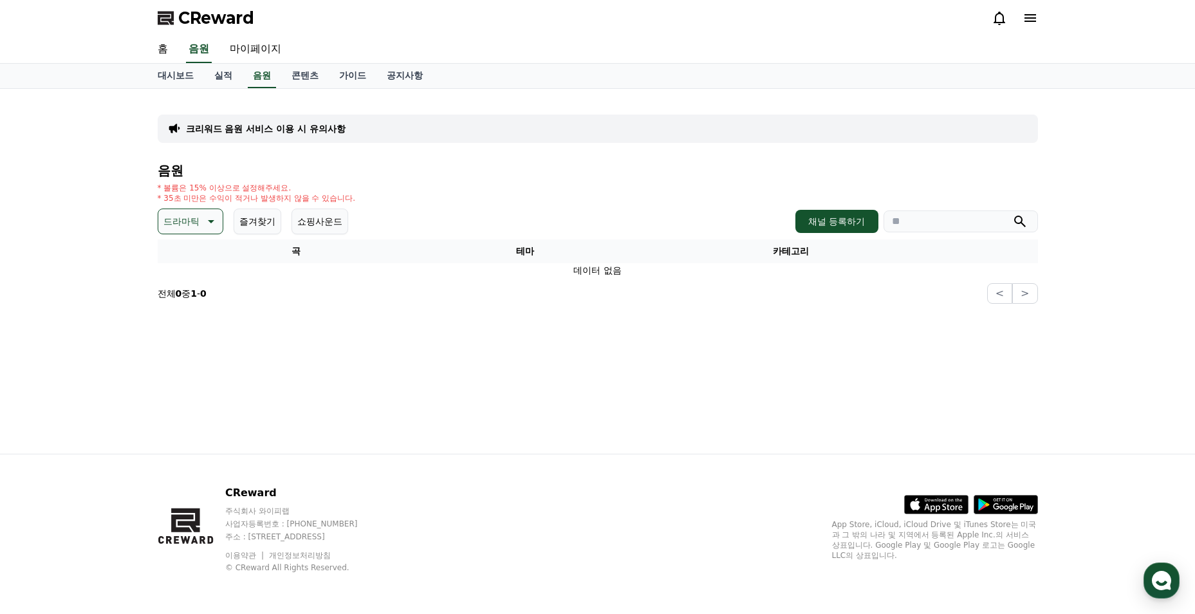
click at [210, 230] on button "드라마틱" at bounding box center [191, 221] width 66 height 26
click at [182, 295] on button "반전" at bounding box center [174, 296] width 28 height 28
click at [187, 233] on button "반전" at bounding box center [182, 221] width 48 height 26
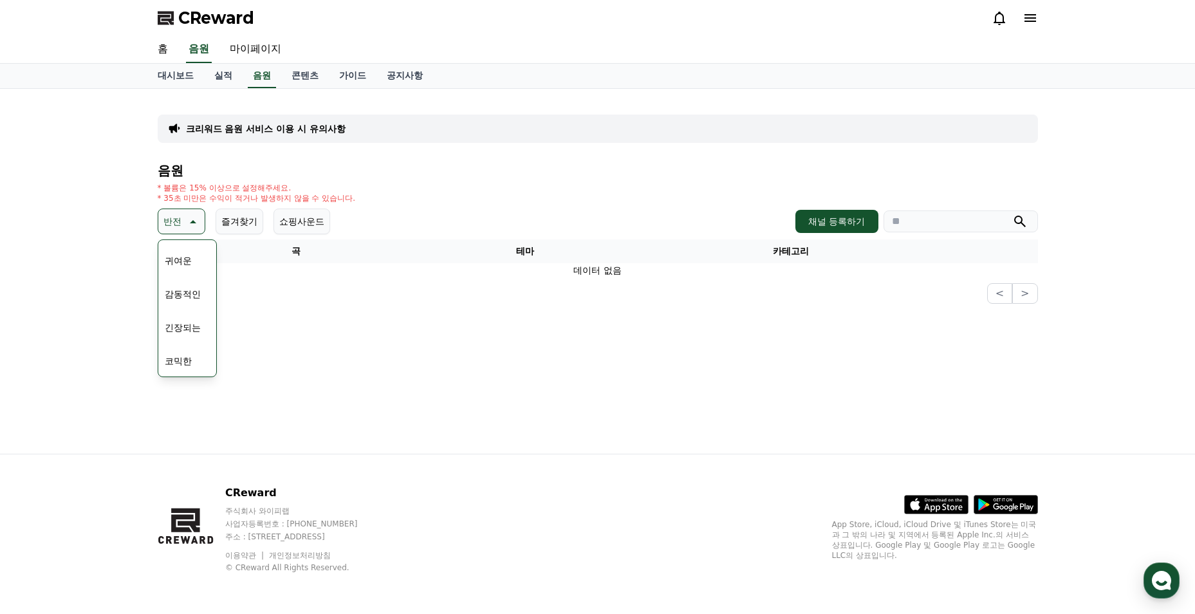
click at [185, 327] on button "긴장되는" at bounding box center [183, 327] width 46 height 28
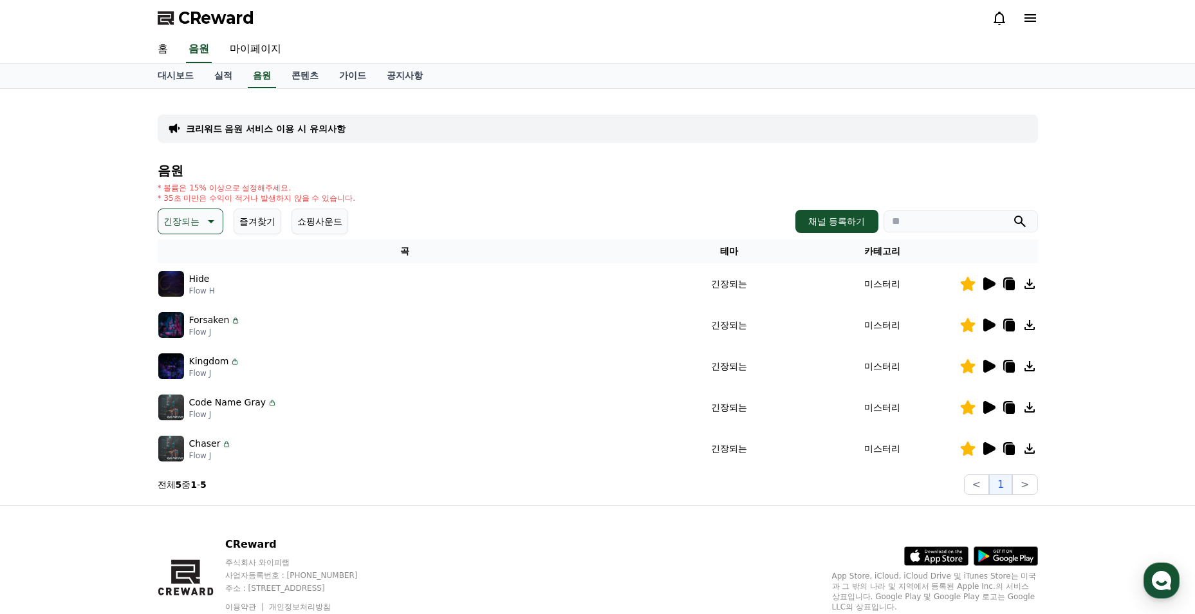
click at [986, 405] on icon at bounding box center [989, 407] width 12 height 13
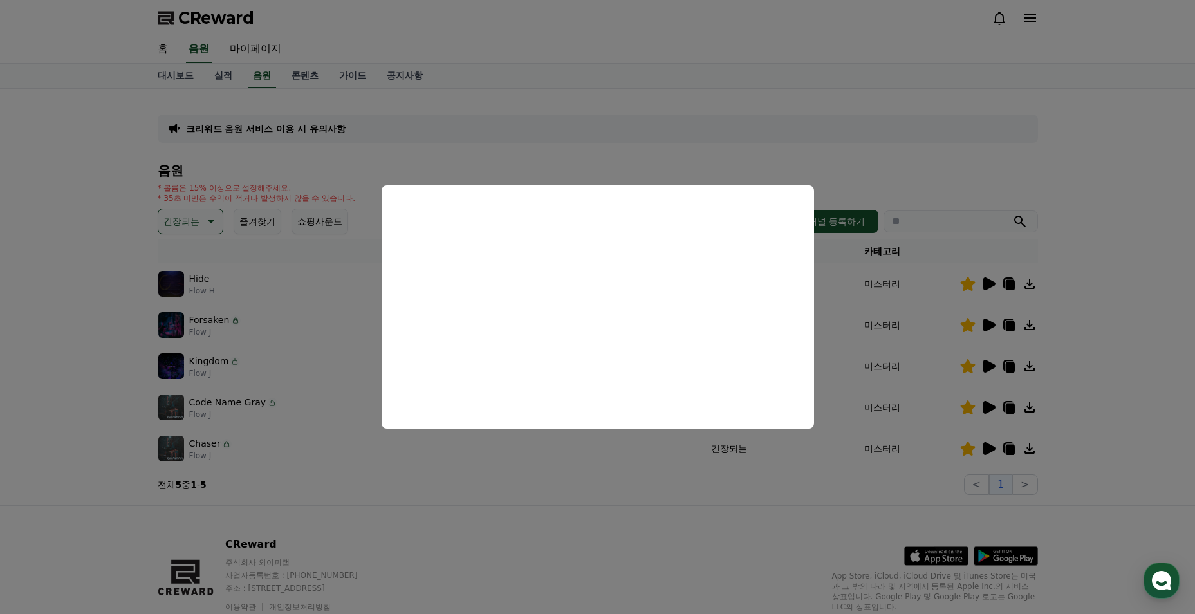
click at [572, 461] on button "close modal" at bounding box center [597, 307] width 1195 height 614
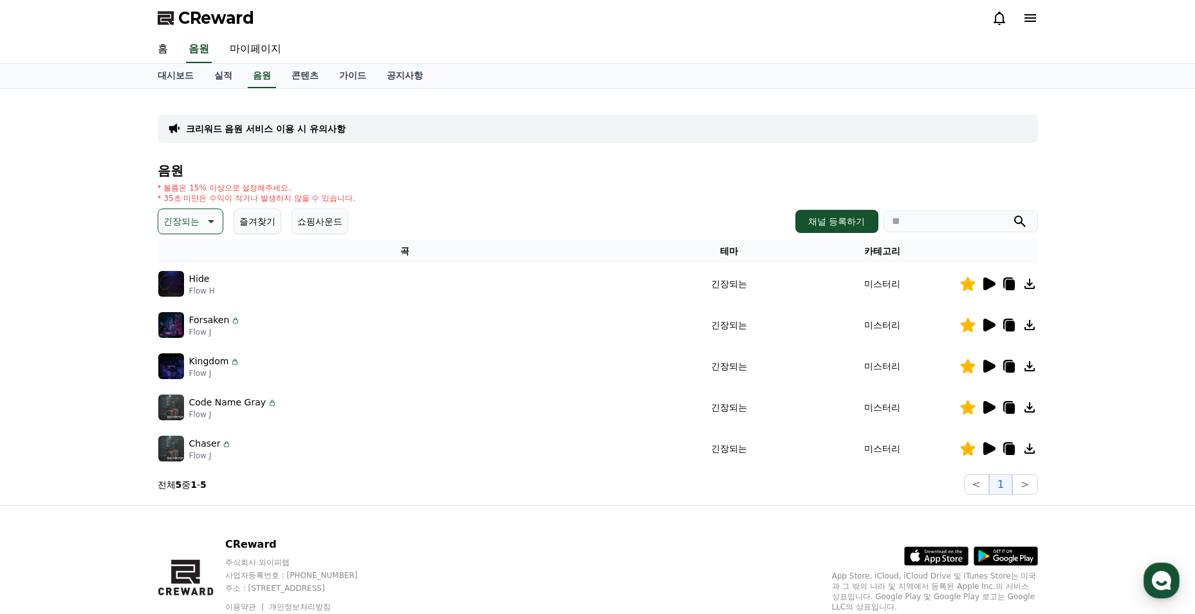
click at [987, 448] on icon at bounding box center [989, 448] width 12 height 13
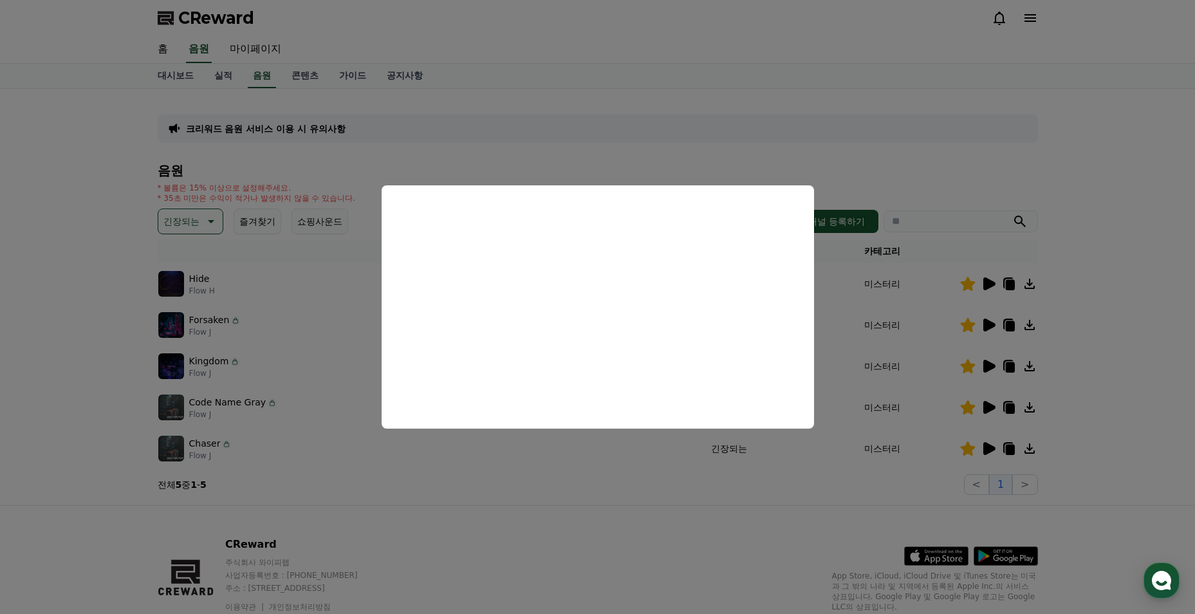
click at [584, 487] on button "close modal" at bounding box center [597, 307] width 1195 height 614
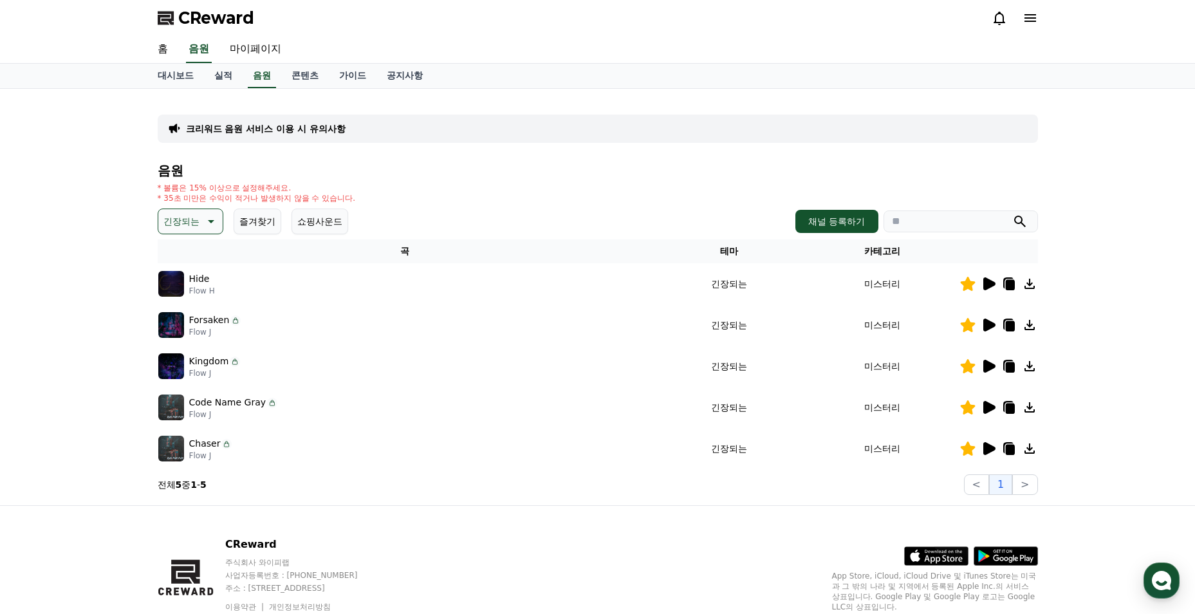
click at [991, 326] on icon at bounding box center [989, 325] width 12 height 13
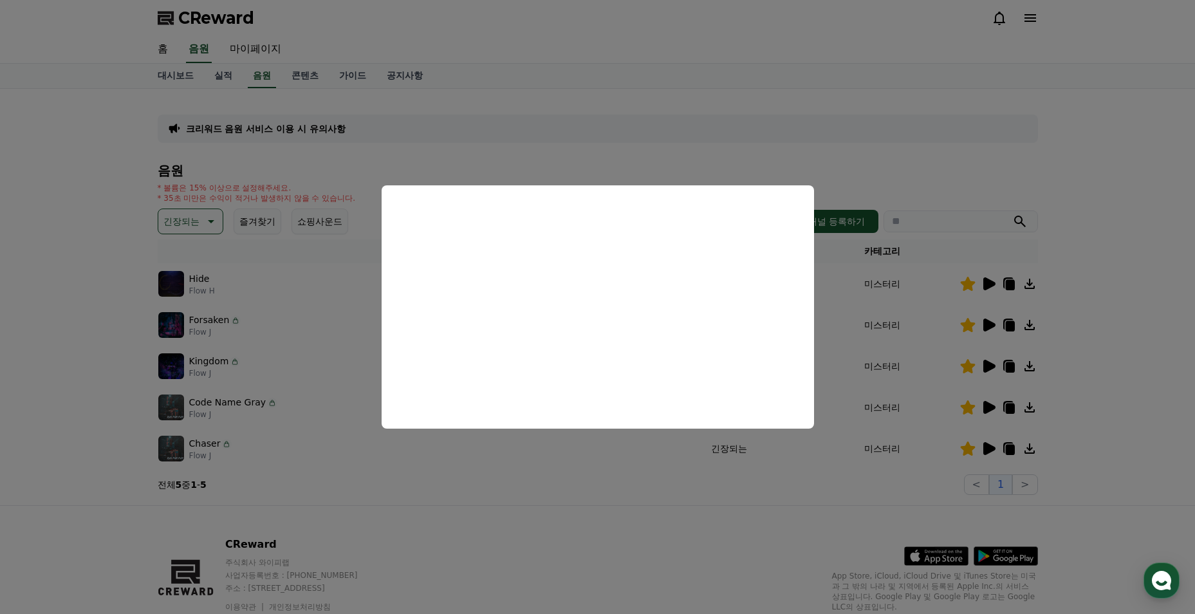
click at [645, 453] on button "close modal" at bounding box center [597, 307] width 1195 height 614
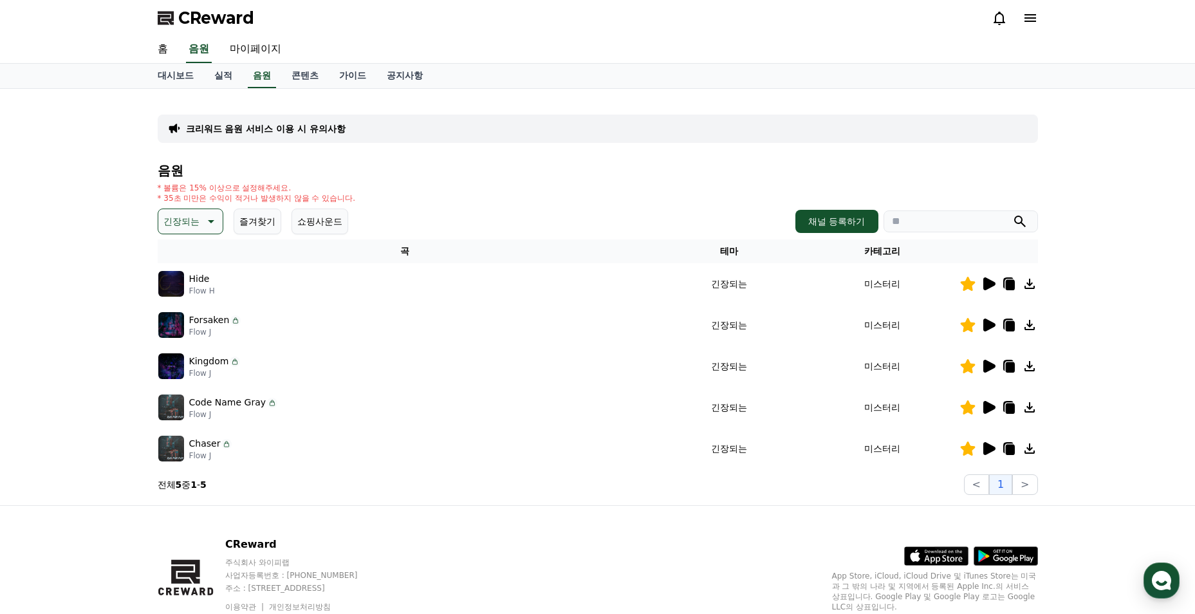
click at [213, 219] on icon at bounding box center [209, 221] width 15 height 15
click at [176, 288] on button "웅장한" at bounding box center [178, 284] width 37 height 28
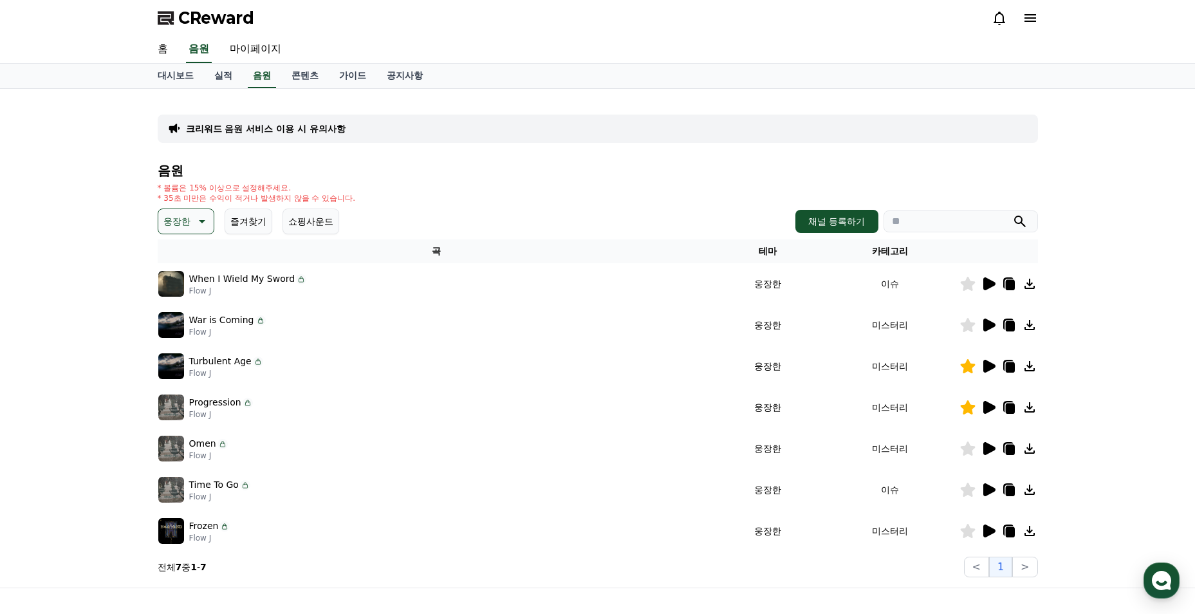
click at [991, 526] on icon at bounding box center [988, 530] width 15 height 15
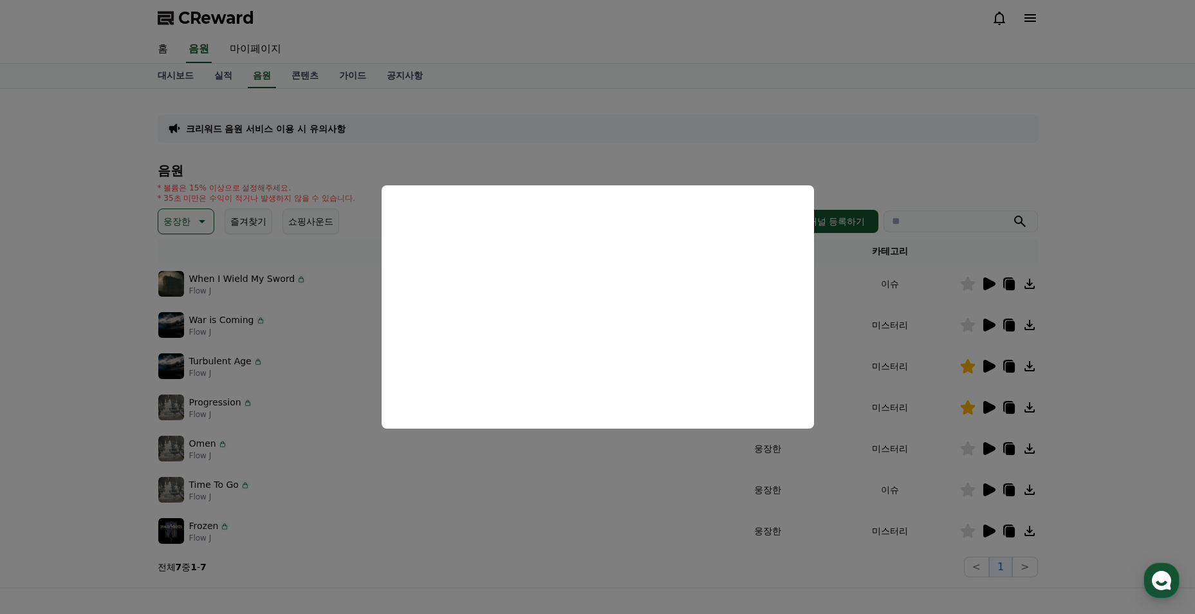
click at [540, 540] on button "close modal" at bounding box center [597, 307] width 1195 height 614
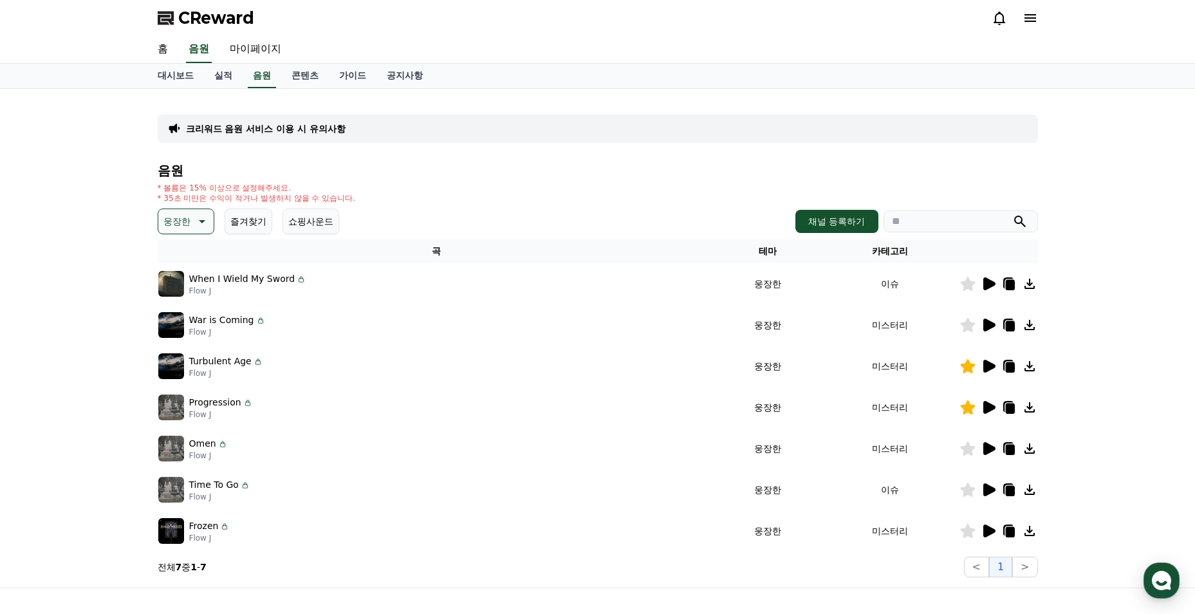
click at [986, 528] on icon at bounding box center [989, 530] width 12 height 13
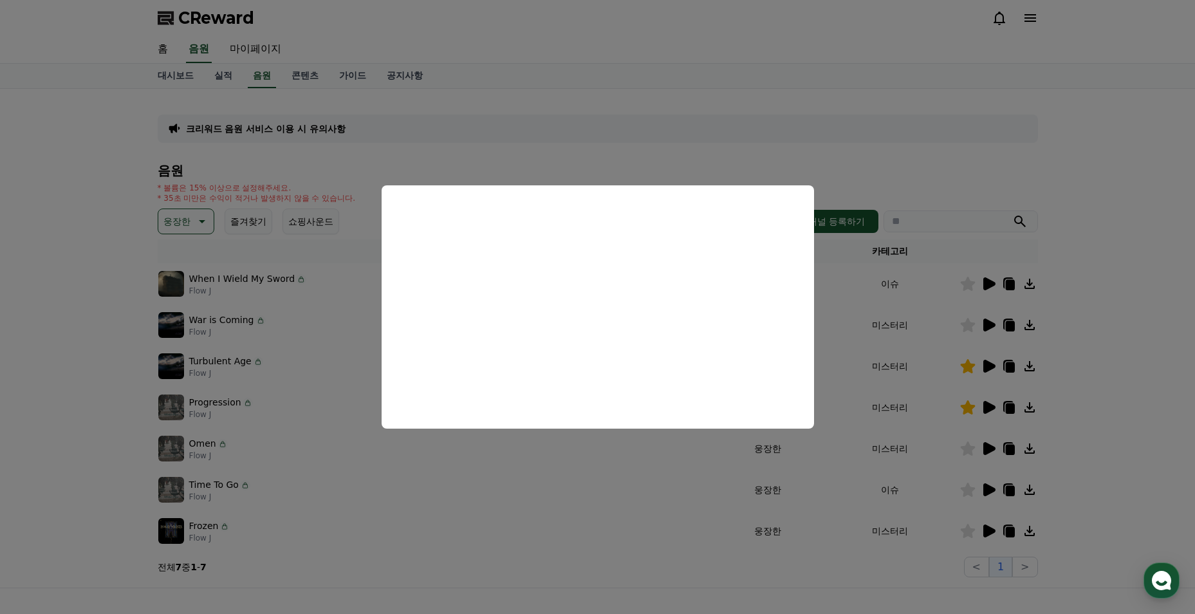
click at [564, 465] on button "close modal" at bounding box center [597, 307] width 1195 height 614
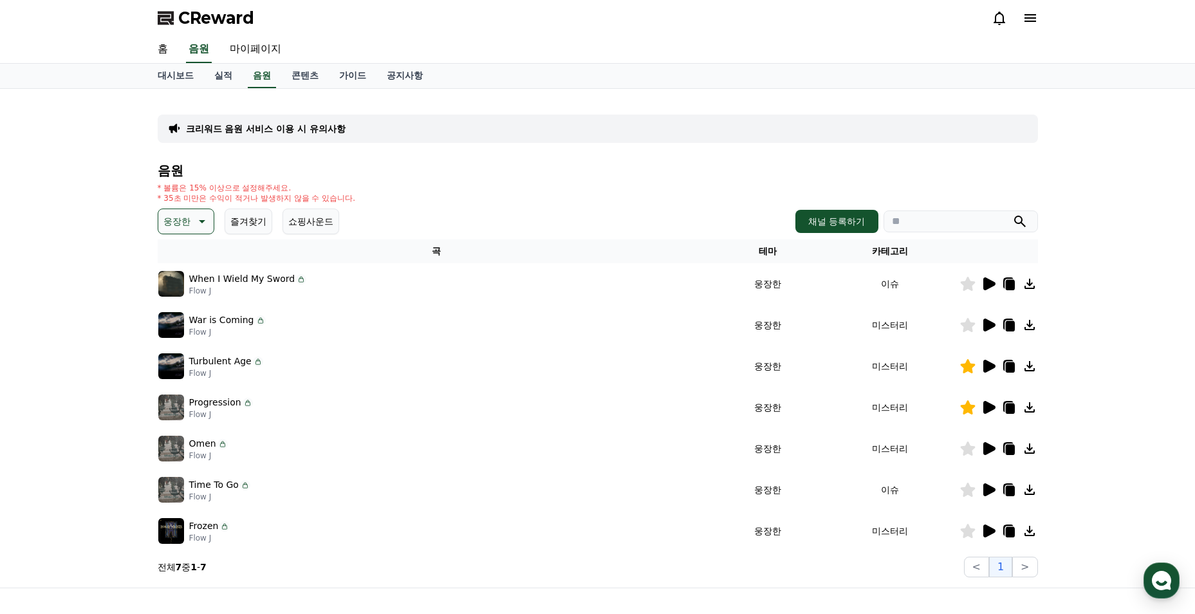
click at [967, 526] on icon at bounding box center [967, 531] width 15 height 14
click at [987, 491] on icon at bounding box center [989, 489] width 12 height 13
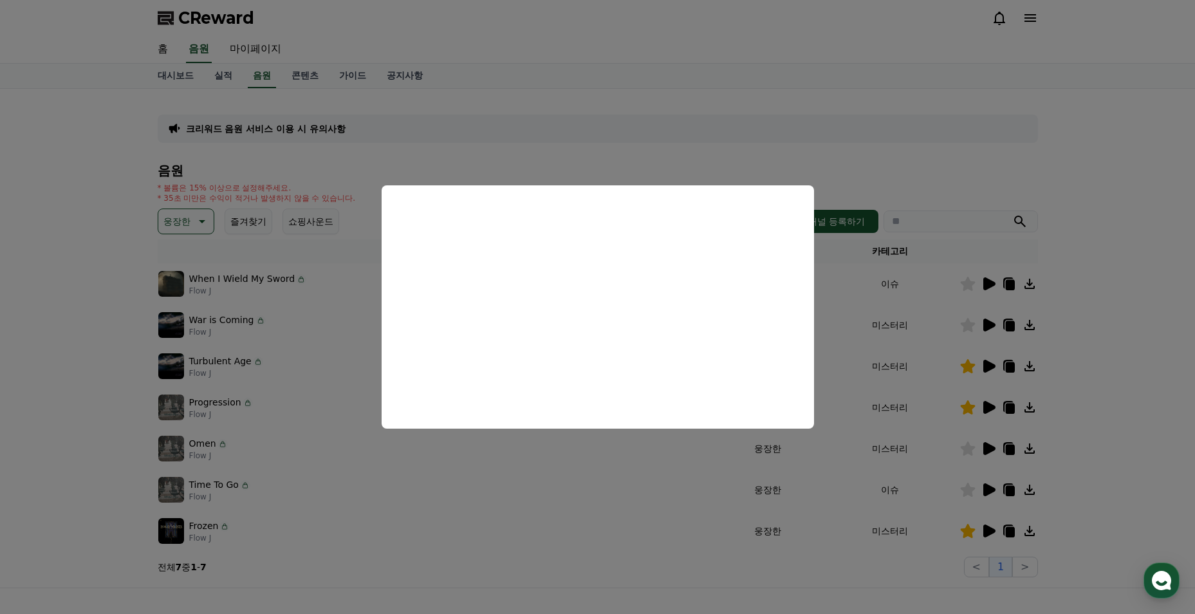
click at [589, 454] on button "close modal" at bounding box center [597, 307] width 1195 height 614
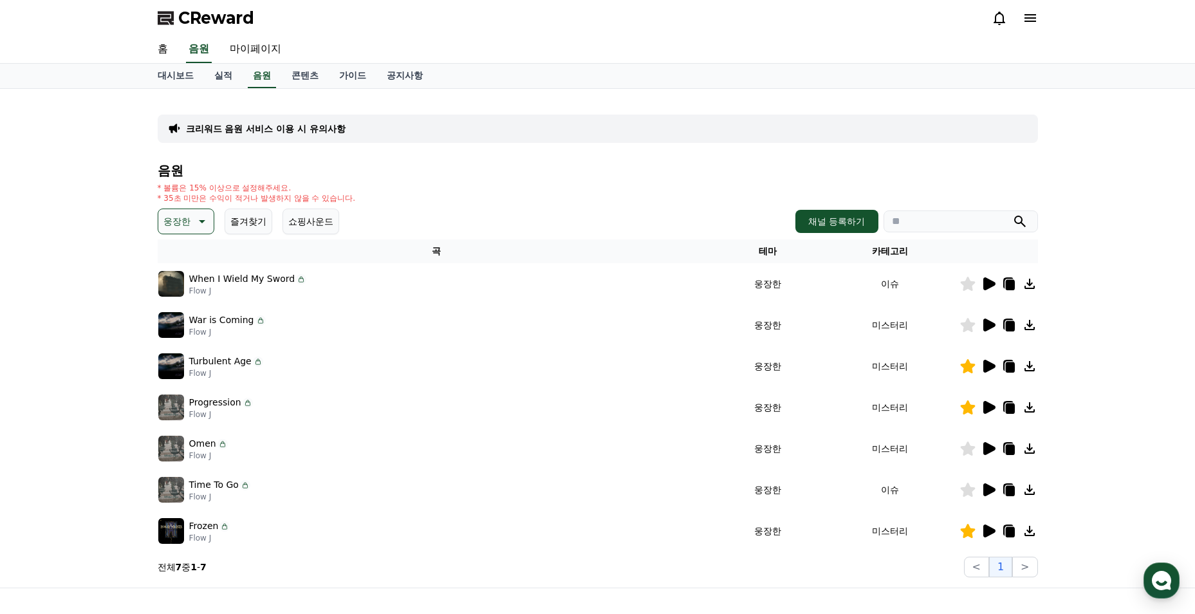
click at [972, 486] on icon at bounding box center [967, 490] width 15 height 14
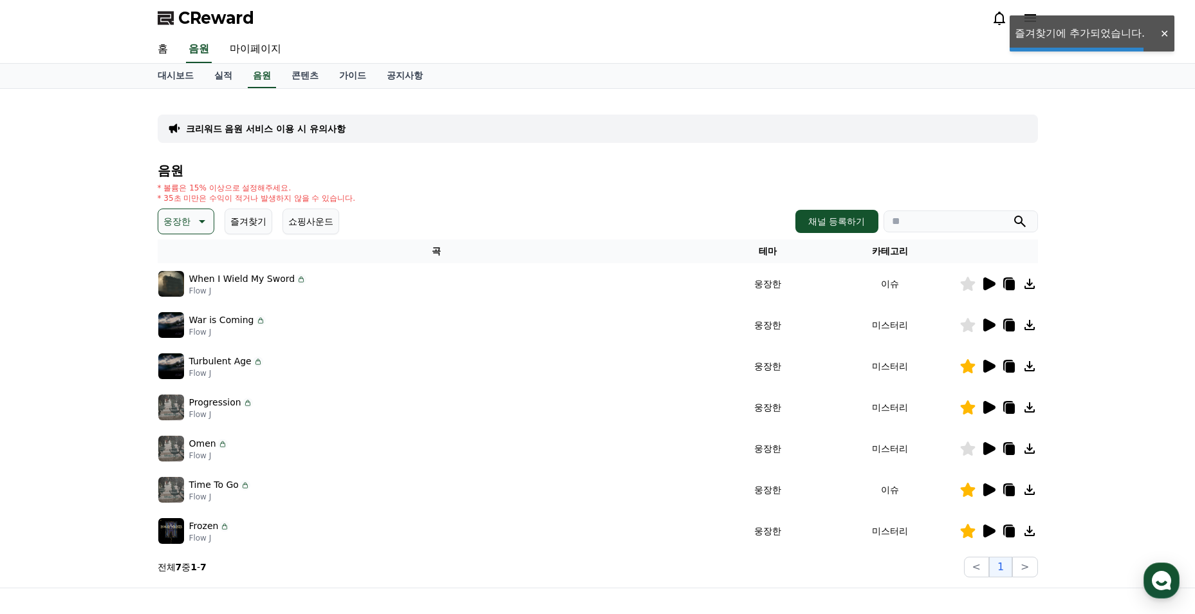
click at [1012, 491] on icon at bounding box center [1009, 491] width 9 height 10
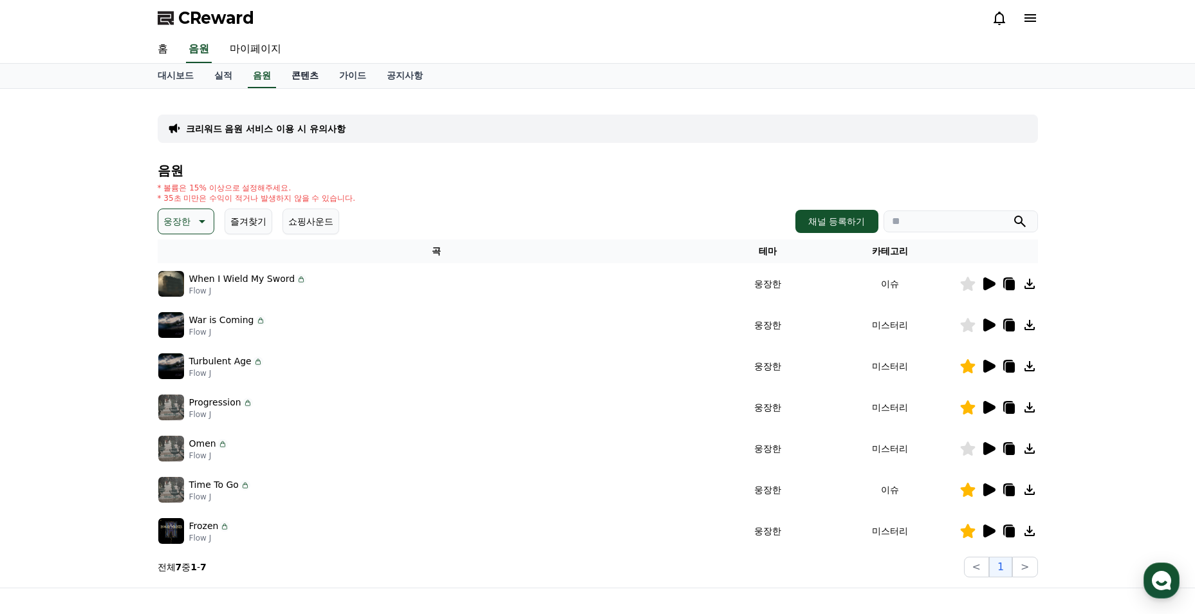
click at [314, 77] on link "콘텐츠" at bounding box center [305, 76] width 48 height 24
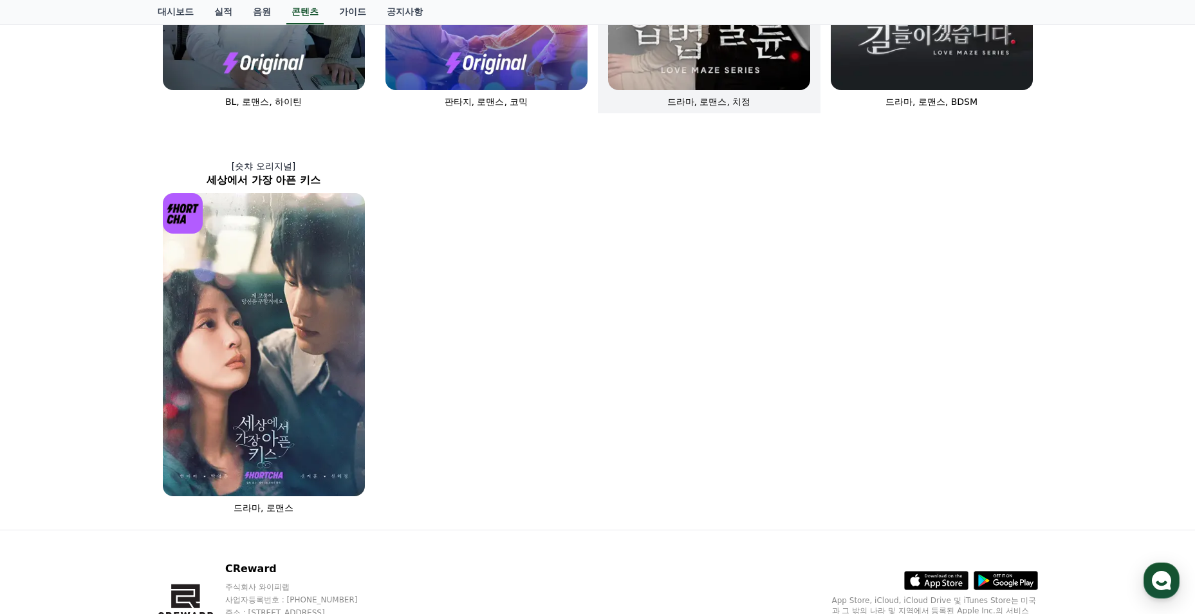
scroll to position [643, 0]
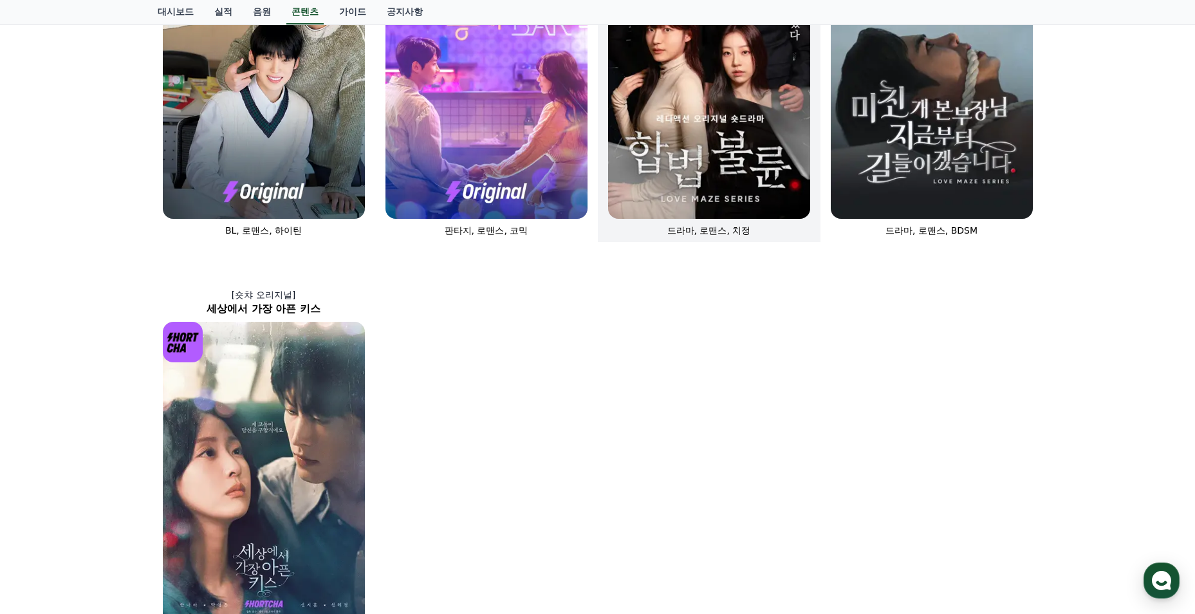
click at [717, 168] on img at bounding box center [709, 67] width 202 height 303
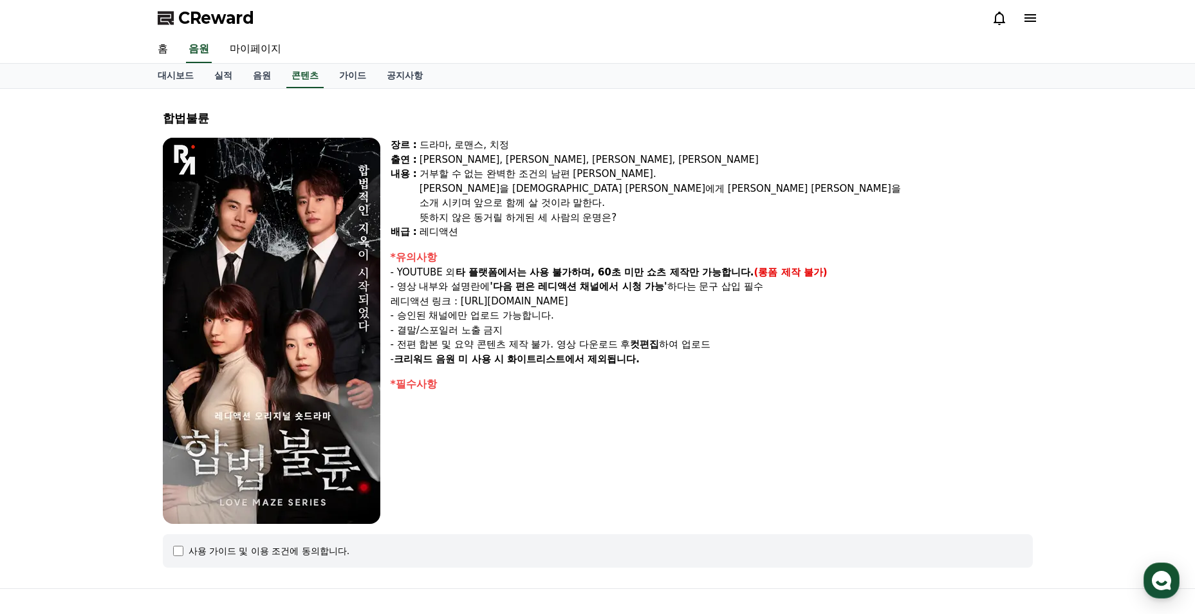
select select
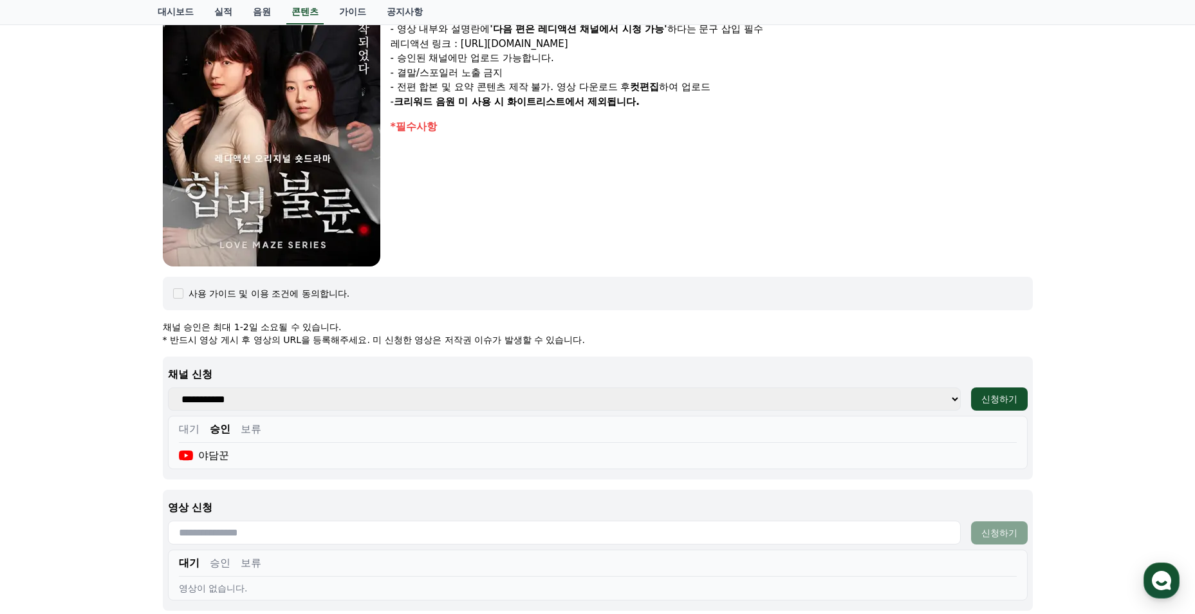
scroll to position [386, 0]
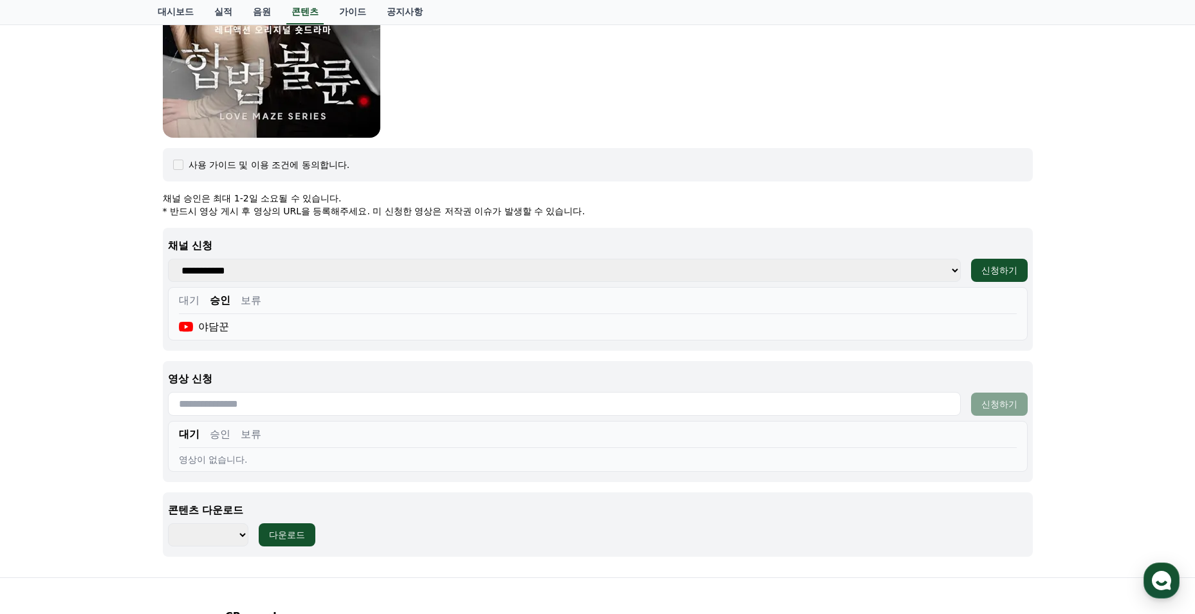
click at [232, 410] on input "text" at bounding box center [564, 404] width 793 height 24
paste input "**********"
type input "**********"
click at [995, 398] on div "신청하기" at bounding box center [999, 404] width 36 height 13
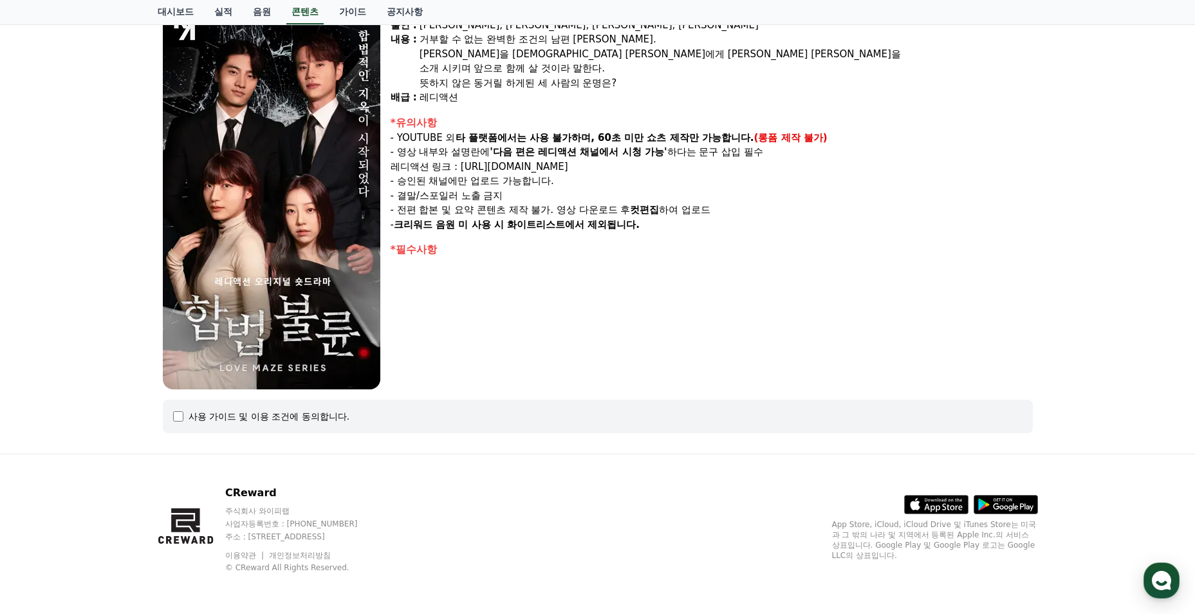
select select
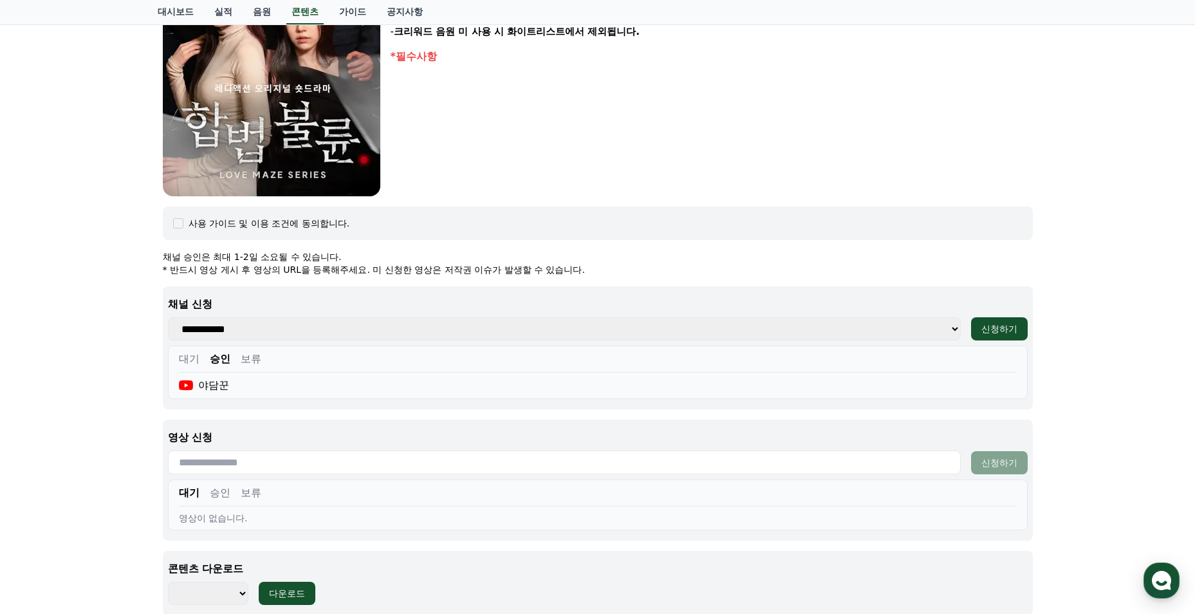
scroll to position [510, 0]
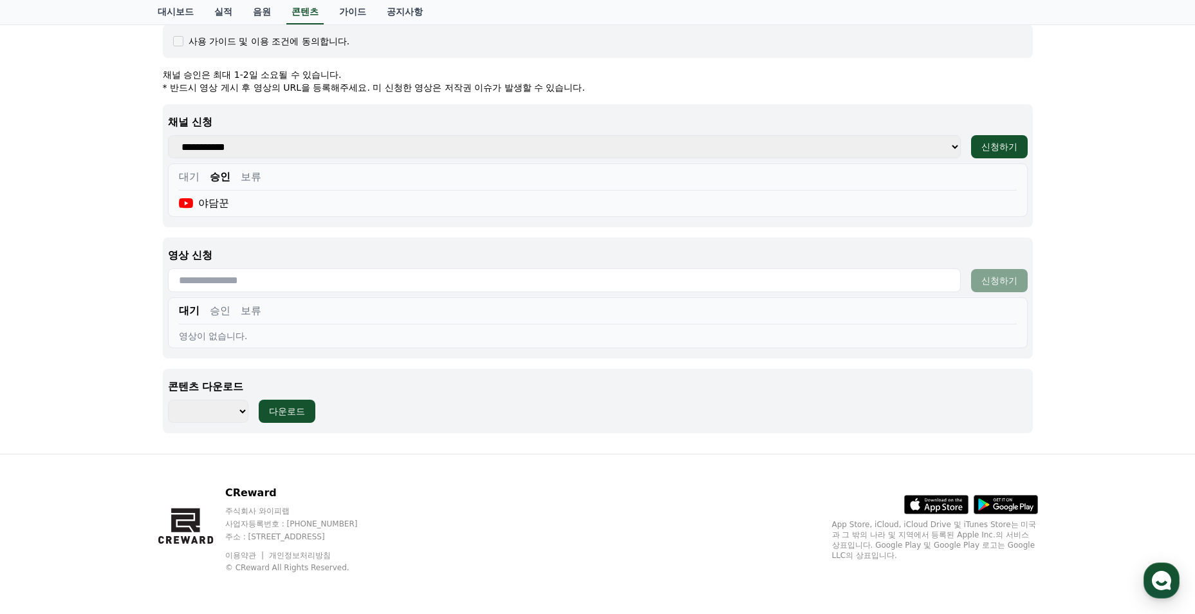
click at [261, 279] on input "text" at bounding box center [564, 280] width 793 height 24
paste input "**********"
type input "**********"
click at [1009, 279] on div "신청하기" at bounding box center [999, 280] width 36 height 13
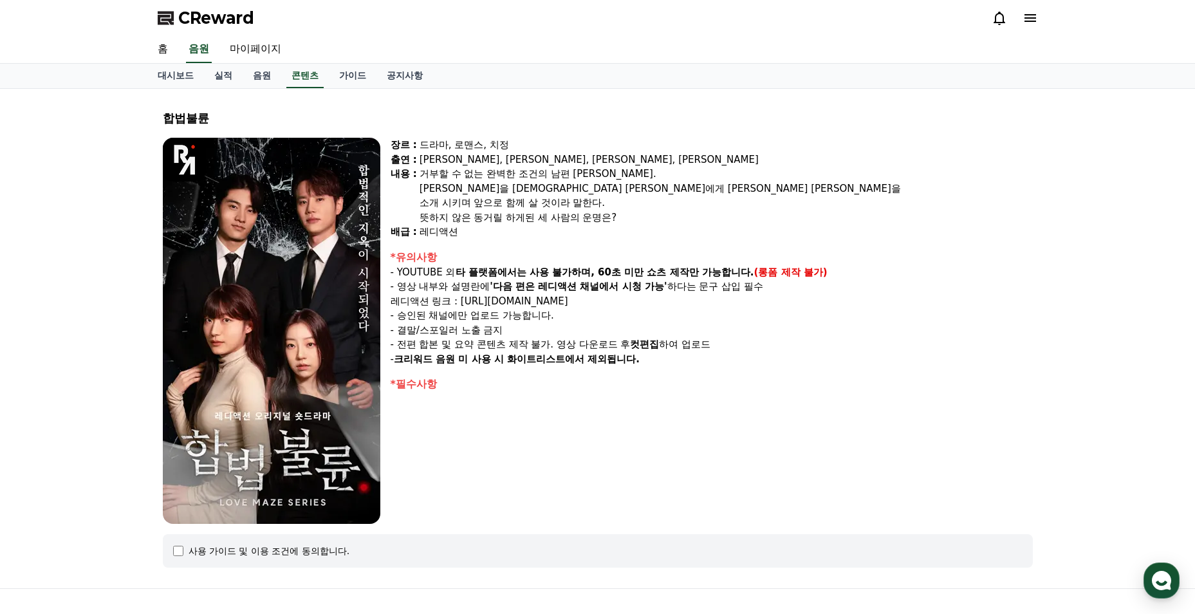
select select
